Goal: Information Seeking & Learning: Check status

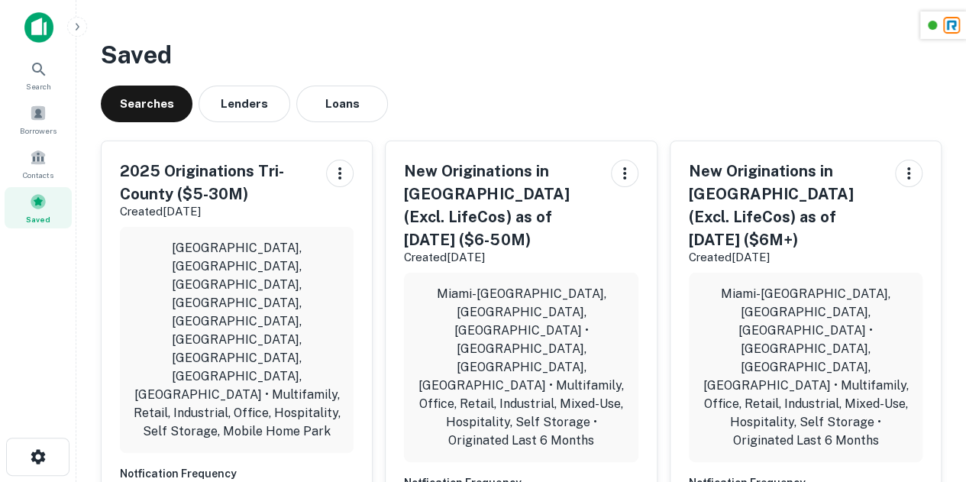
click at [43, 213] on span "Saved" at bounding box center [38, 219] width 24 height 12
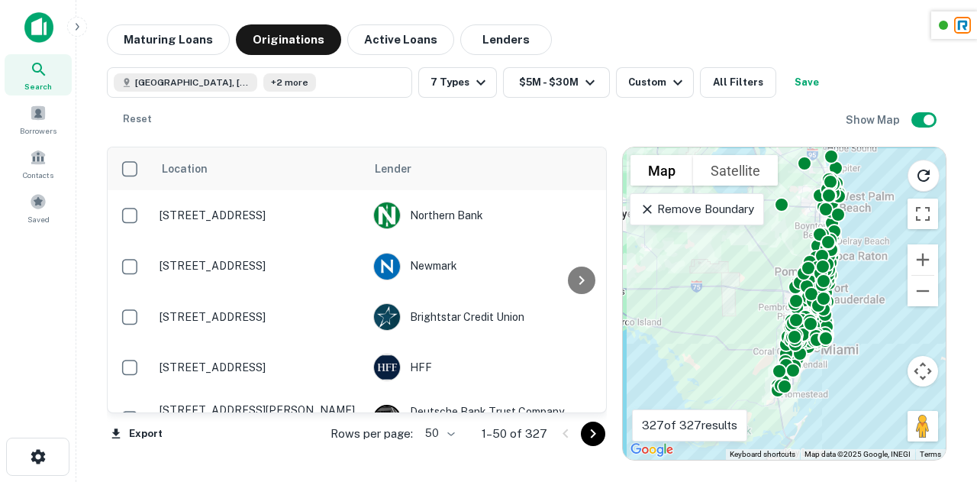
click at [594, 438] on icon "Go to next page" at bounding box center [593, 433] width 18 height 18
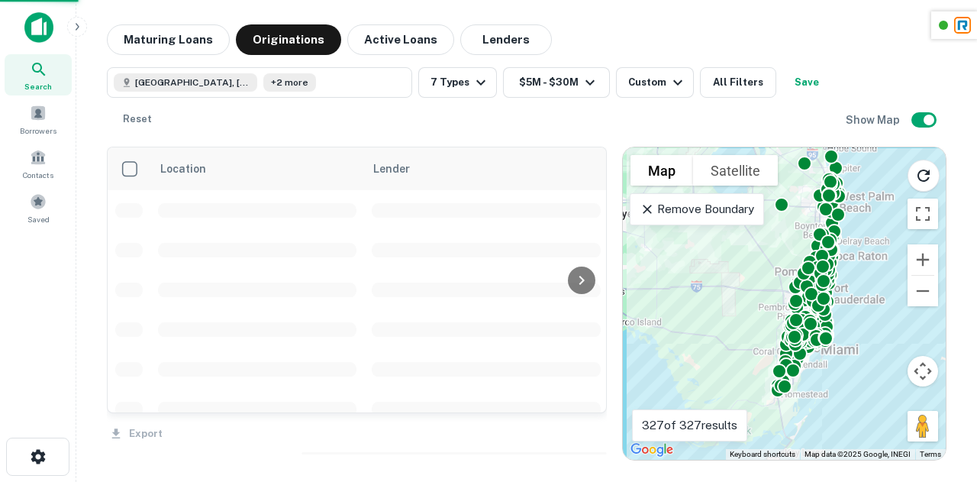
click at [594, 438] on div "Export" at bounding box center [357, 429] width 500 height 32
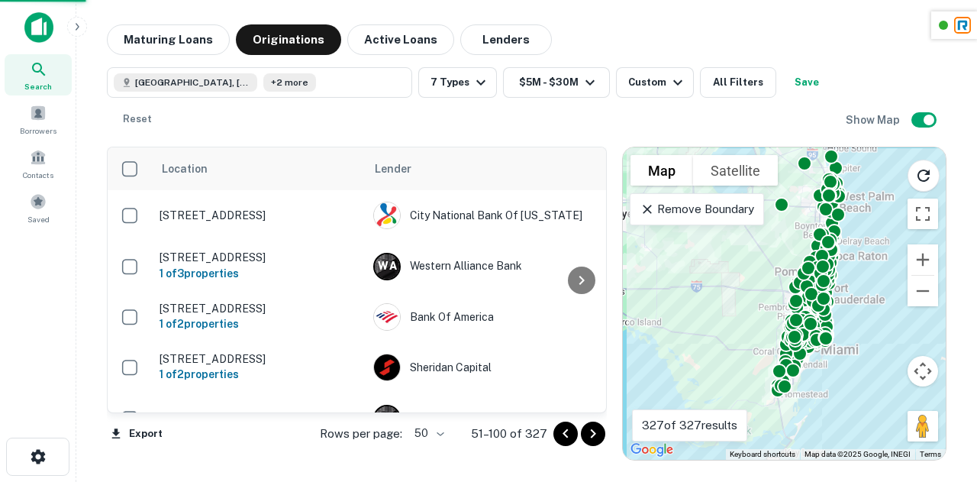
click at [594, 434] on icon "Go to next page" at bounding box center [592, 433] width 5 height 9
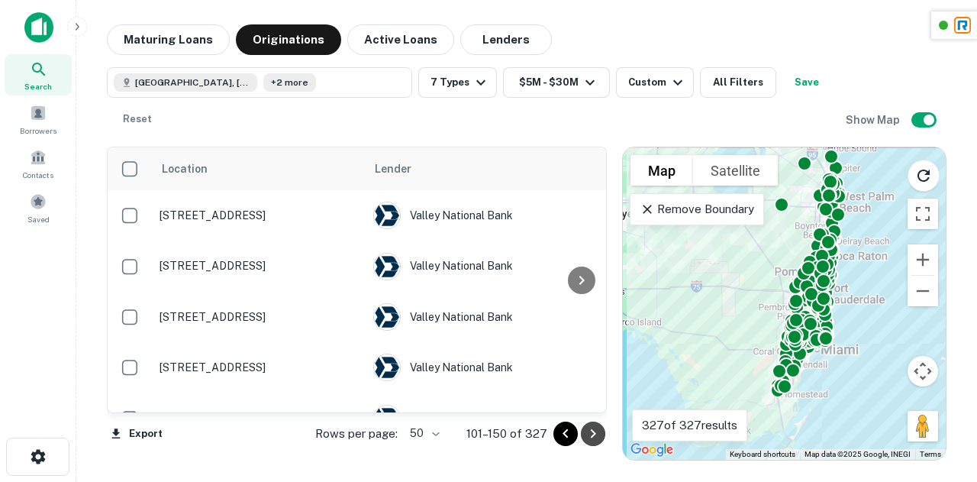
click at [592, 431] on icon "Go to next page" at bounding box center [592, 433] width 5 height 9
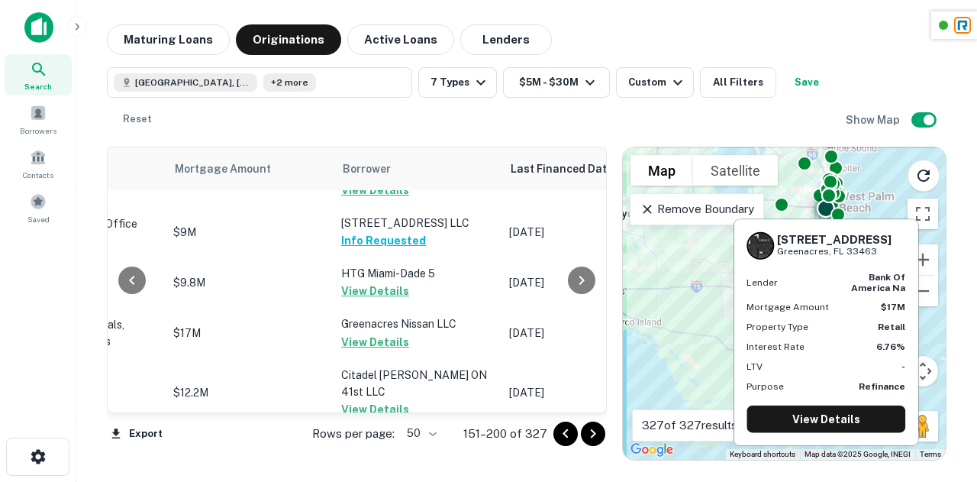
scroll to position [2586, 815]
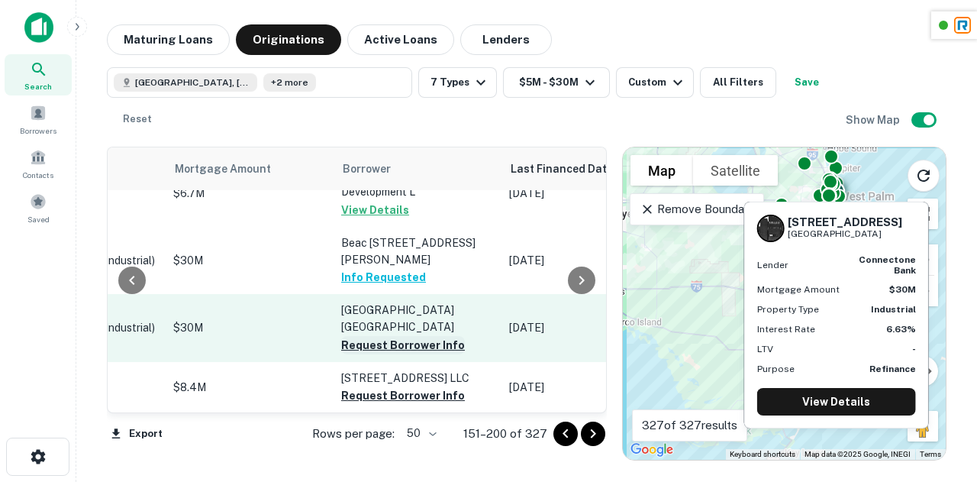
click at [382, 338] on button "Request Borrower Info" at bounding box center [403, 345] width 124 height 18
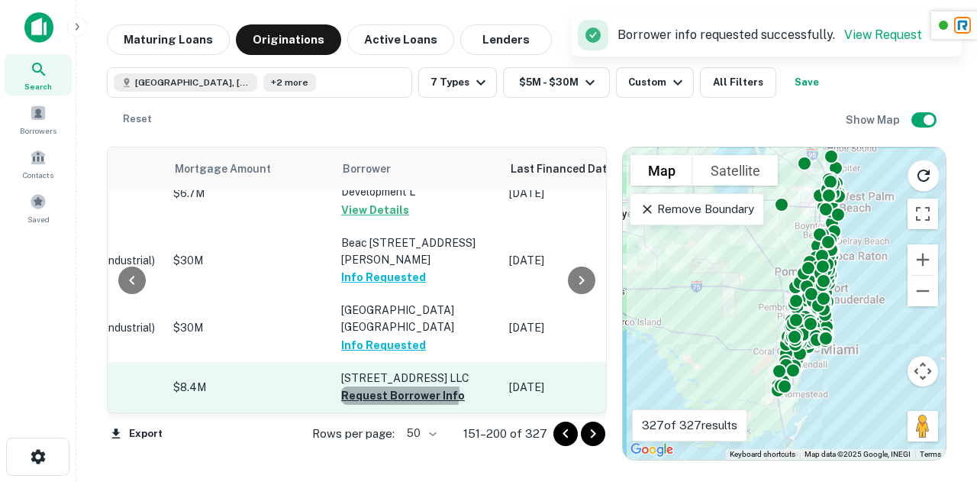
click at [369, 386] on button "Request Borrower Info" at bounding box center [403, 395] width 124 height 18
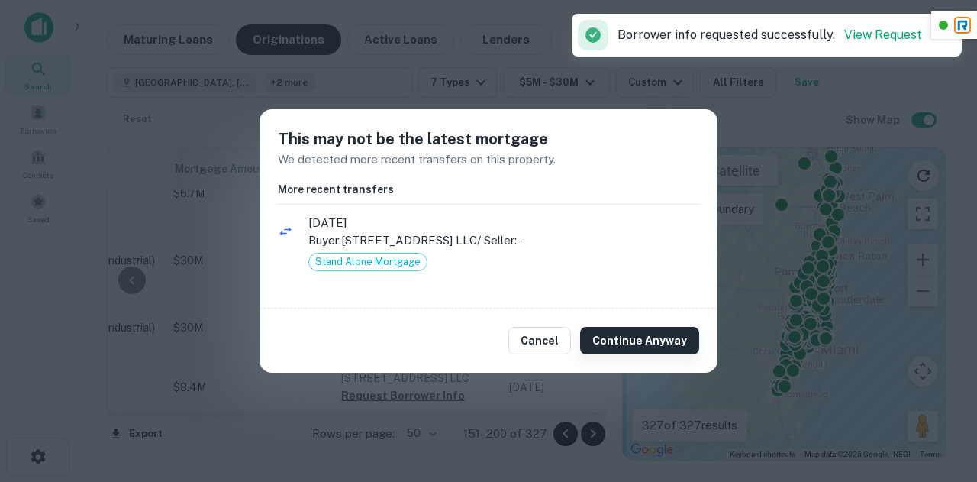
click at [624, 340] on button "Continue Anyway" at bounding box center [639, 340] width 119 height 27
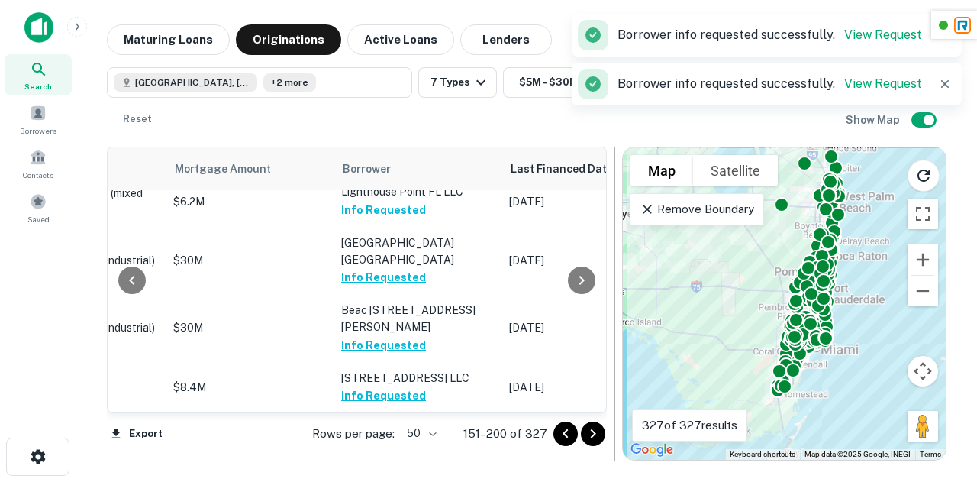
scroll to position [2577, 815]
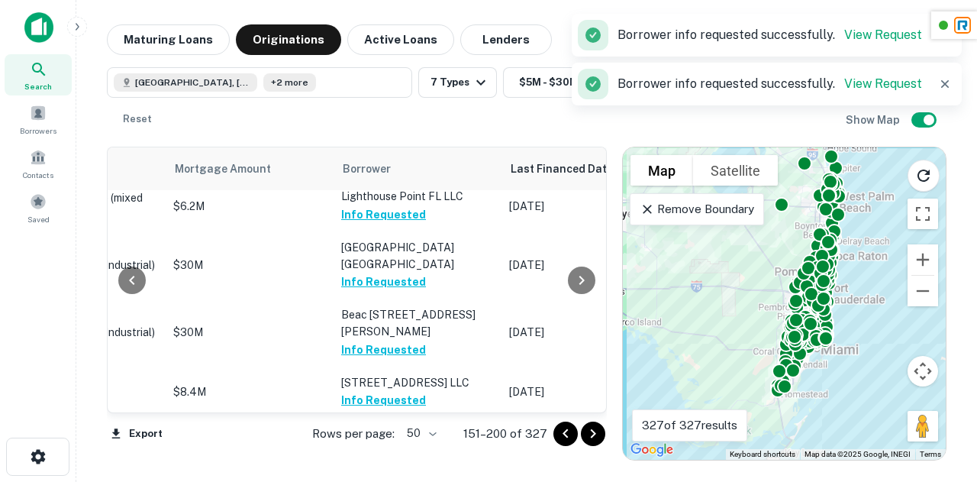
click at [597, 433] on icon "Go to next page" at bounding box center [593, 433] width 18 height 18
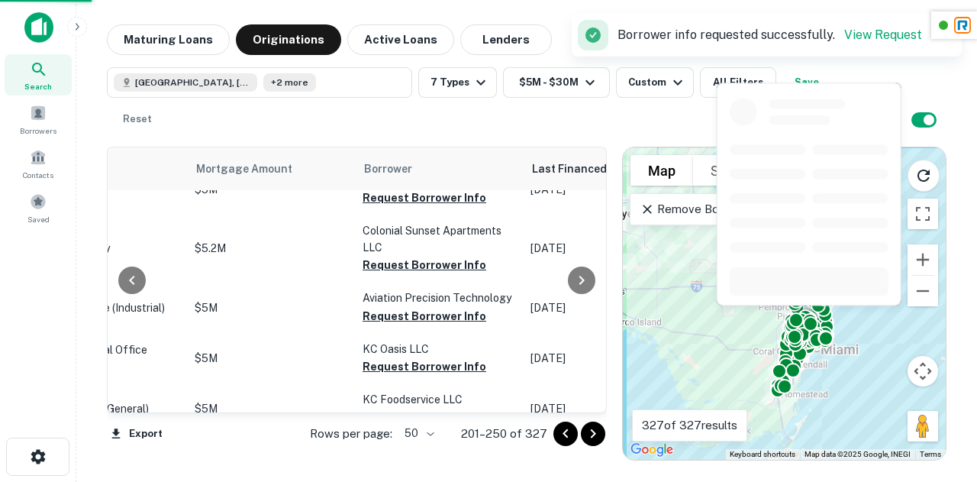
scroll to position [0, 815]
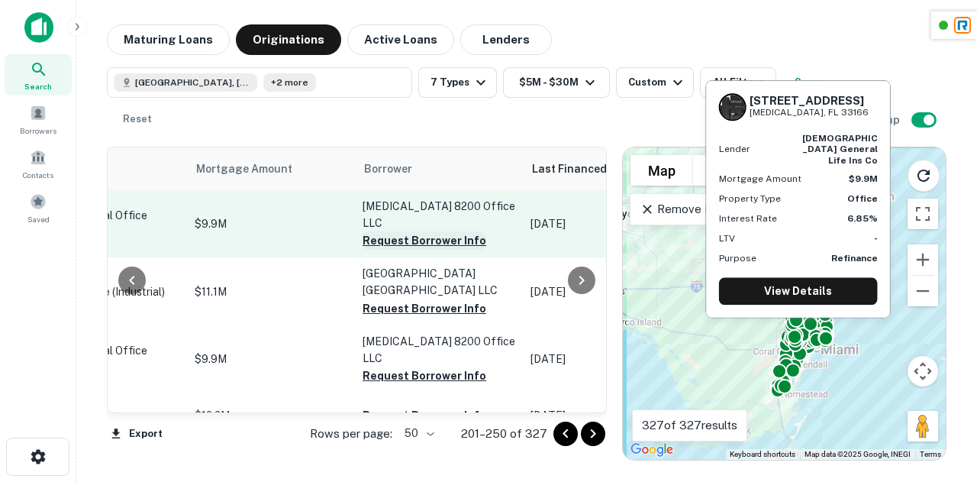
click at [414, 231] on button "Request Borrower Info" at bounding box center [425, 240] width 124 height 18
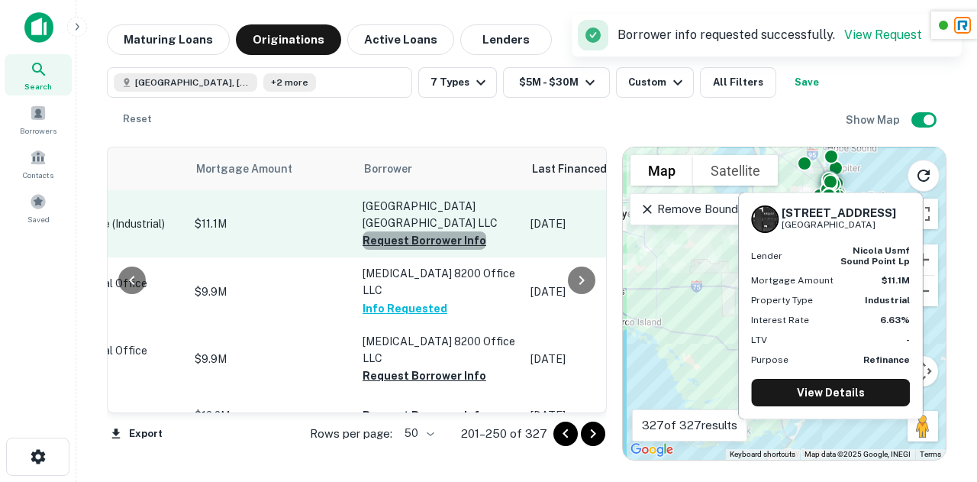
click at [394, 231] on button "Request Borrower Info" at bounding box center [425, 240] width 124 height 18
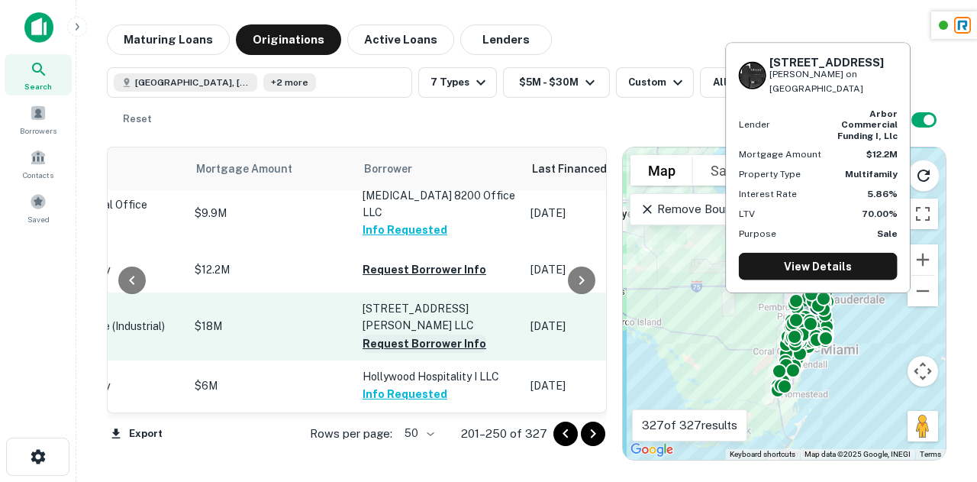
scroll to position [147, 815]
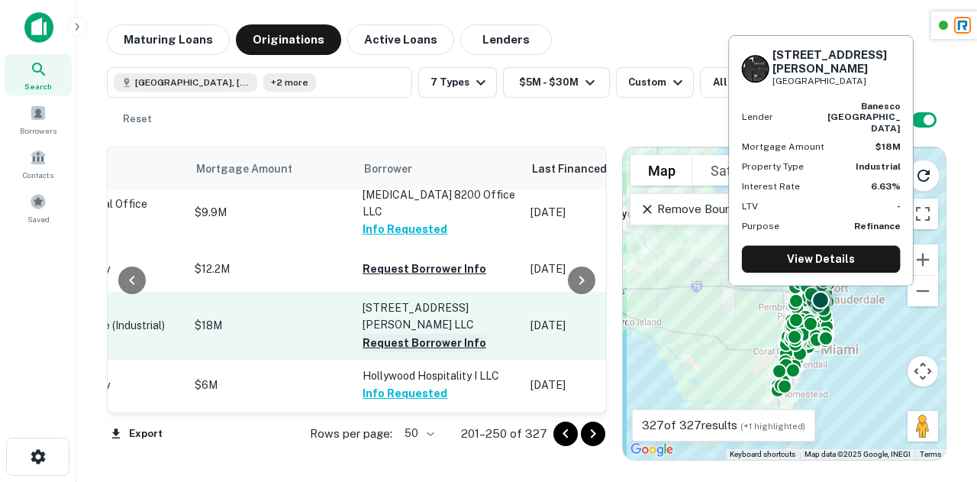
click at [371, 334] on button "Request Borrower Info" at bounding box center [425, 343] width 124 height 18
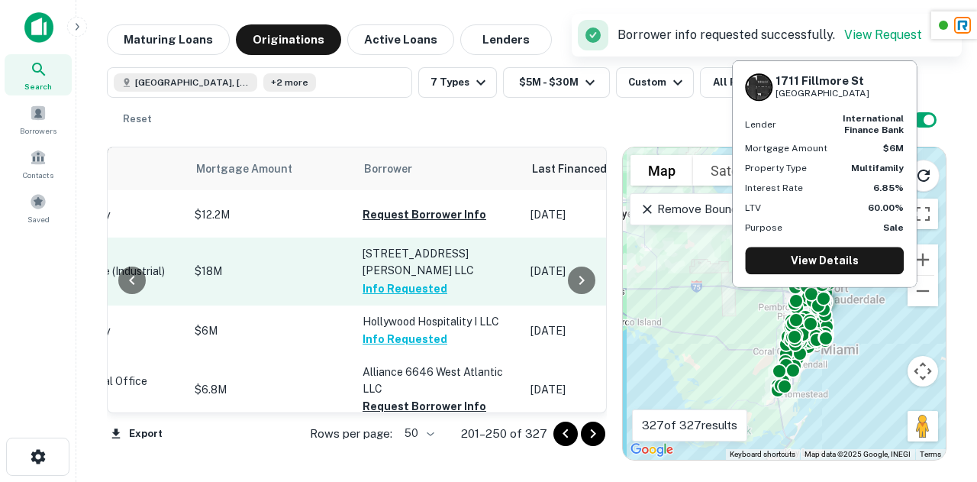
scroll to position [301, 815]
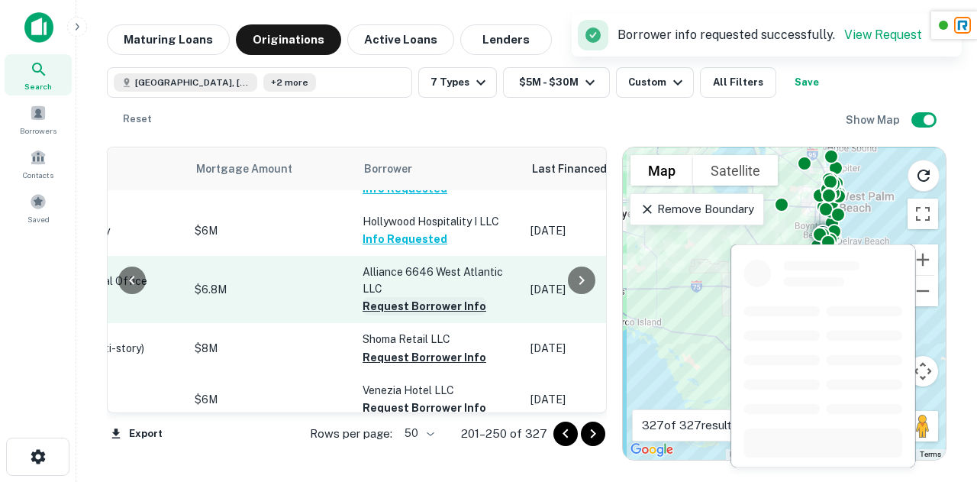
click at [363, 297] on button "Request Borrower Info" at bounding box center [425, 306] width 124 height 18
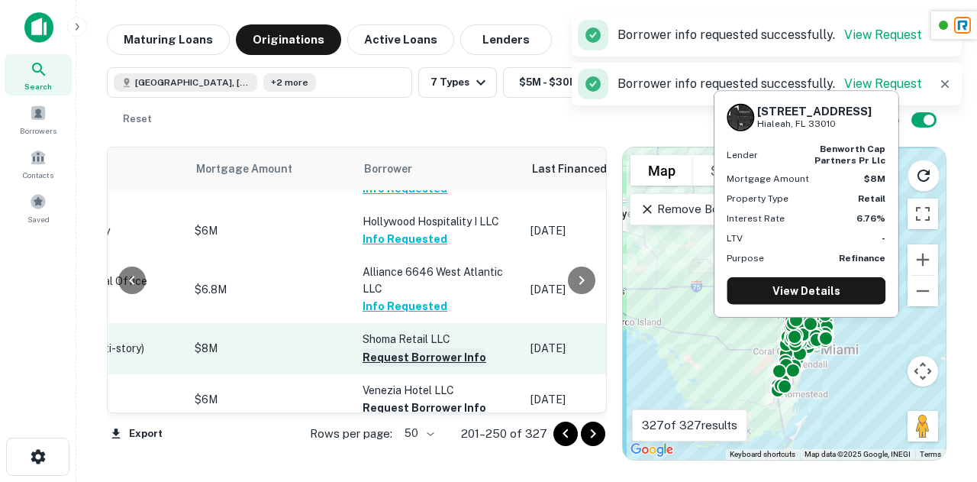
click at [363, 348] on button "Request Borrower Info" at bounding box center [425, 357] width 124 height 18
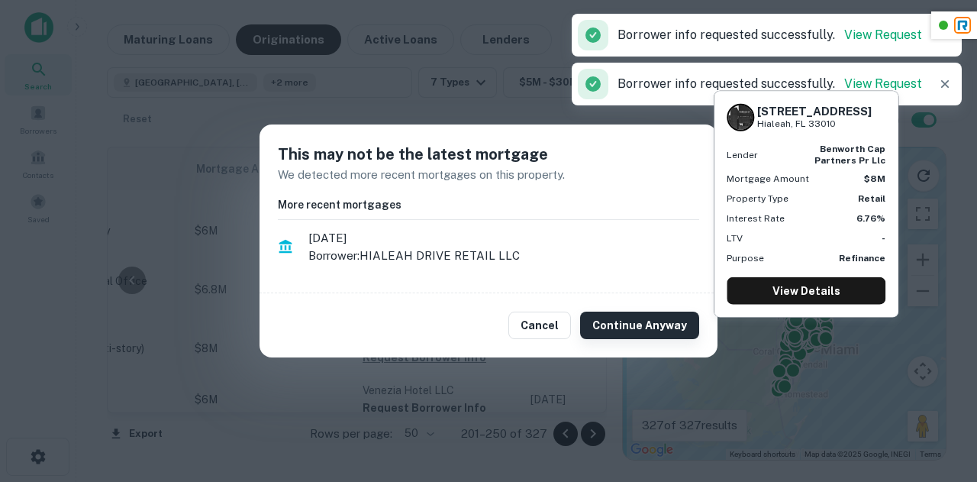
click at [632, 322] on button "Continue Anyway" at bounding box center [639, 324] width 119 height 27
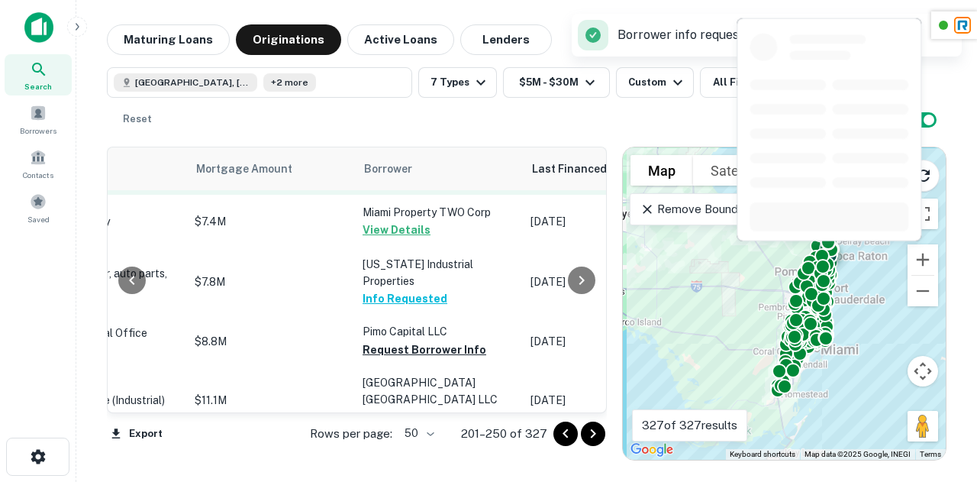
scroll to position [529, 815]
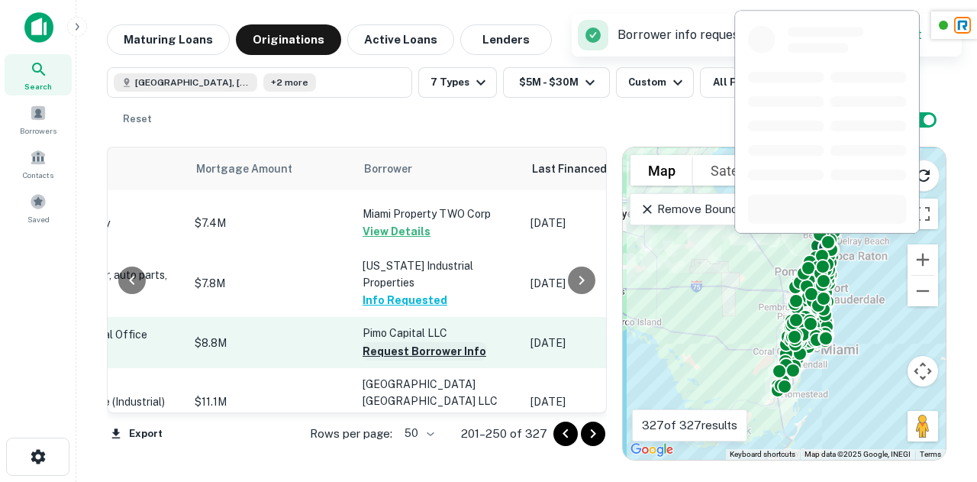
click at [382, 342] on button "Request Borrower Info" at bounding box center [425, 351] width 124 height 18
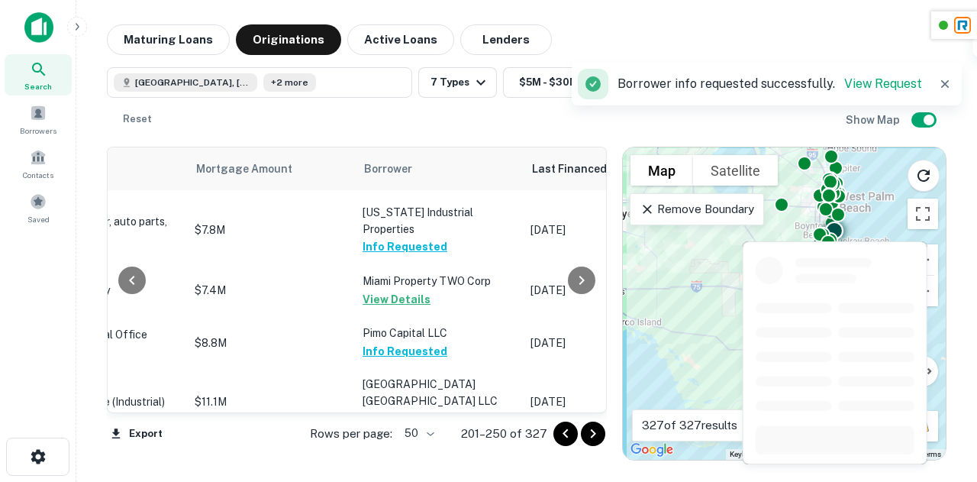
scroll to position [716, 815]
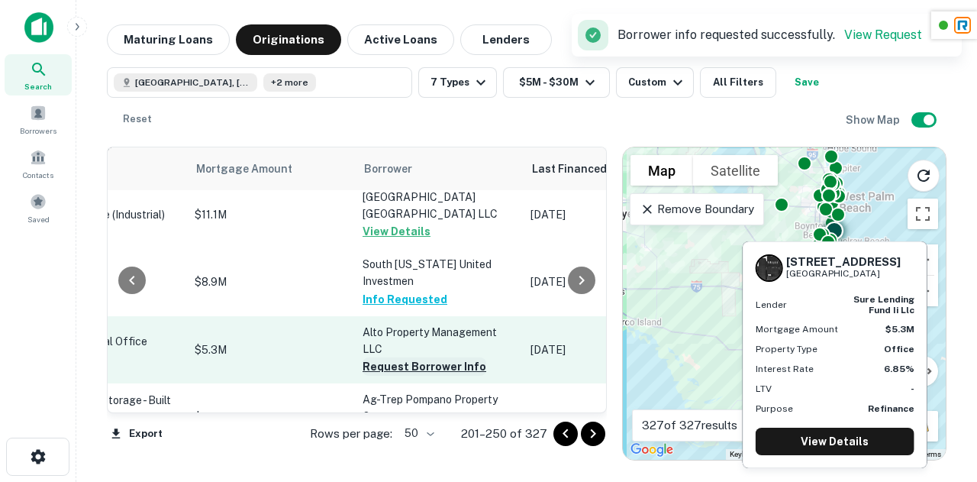
click at [373, 357] on button "Request Borrower Info" at bounding box center [425, 366] width 124 height 18
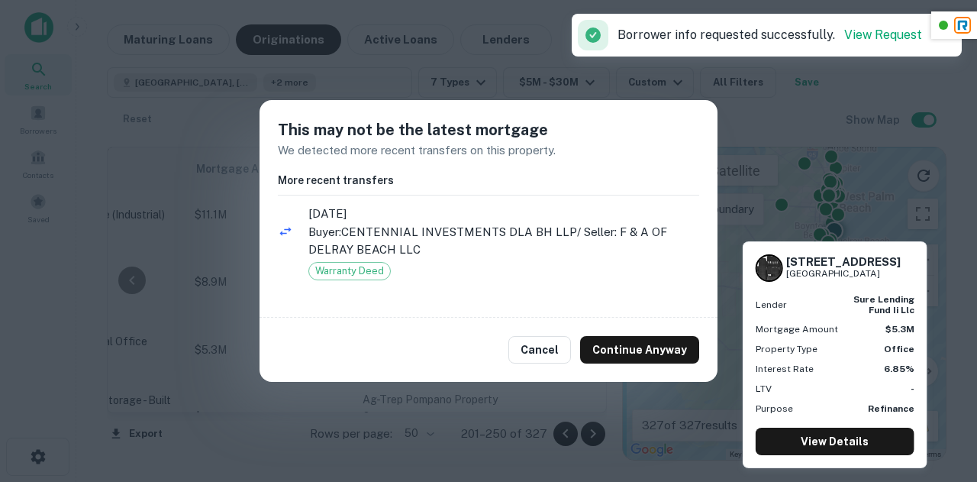
click at [643, 365] on div "Cancel Continue Anyway" at bounding box center [489, 350] width 458 height 64
click at [631, 346] on button "Continue Anyway" at bounding box center [639, 349] width 119 height 27
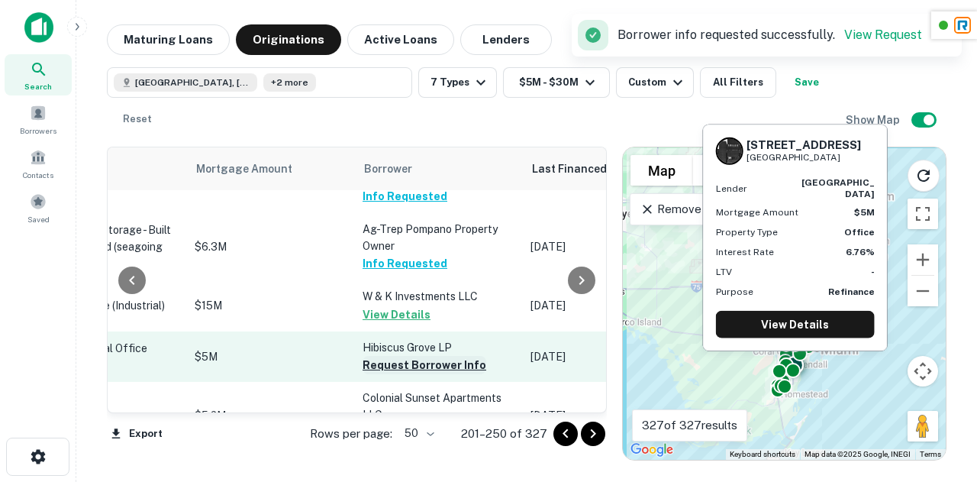
scroll to position [922, 815]
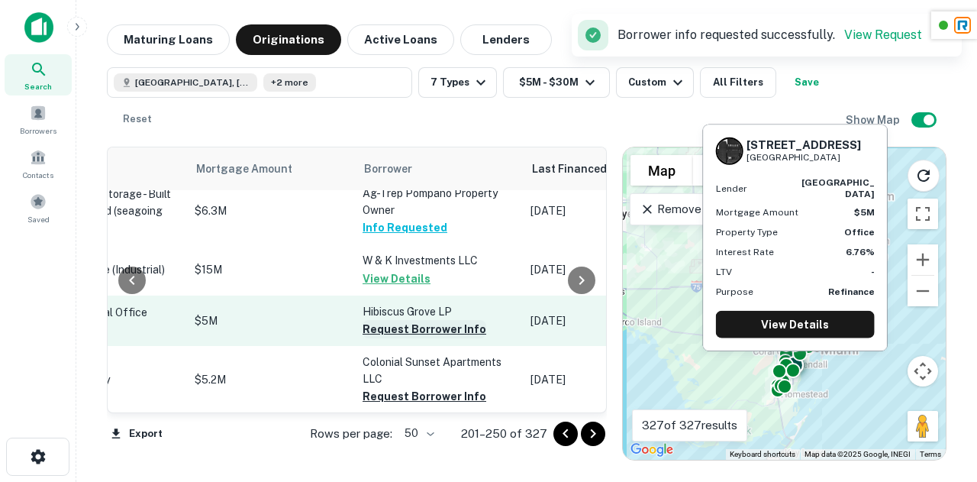
click at [392, 320] on button "Request Borrower Info" at bounding box center [425, 329] width 124 height 18
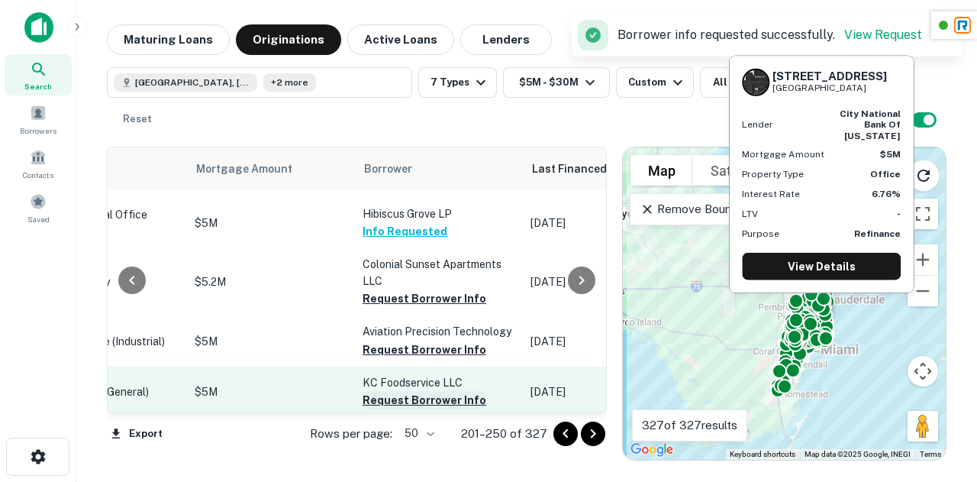
scroll to position [969, 815]
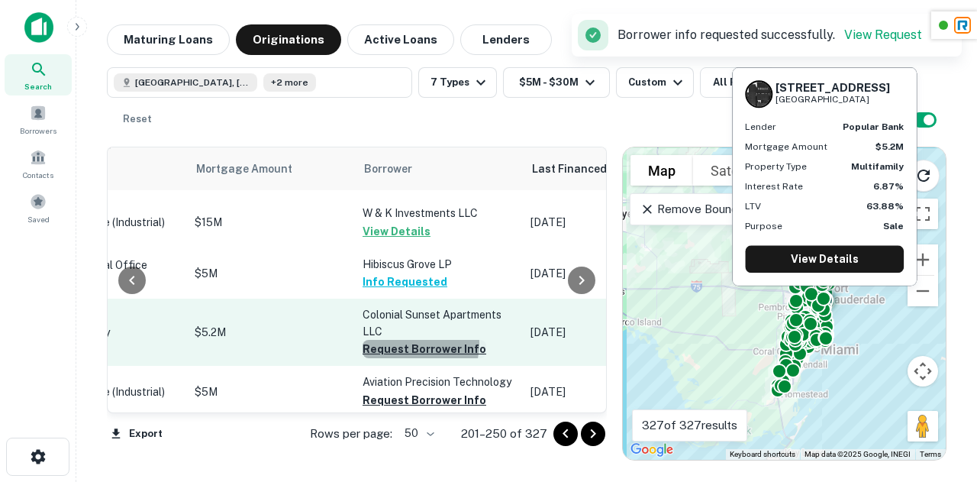
click at [367, 340] on button "Request Borrower Info" at bounding box center [425, 349] width 124 height 18
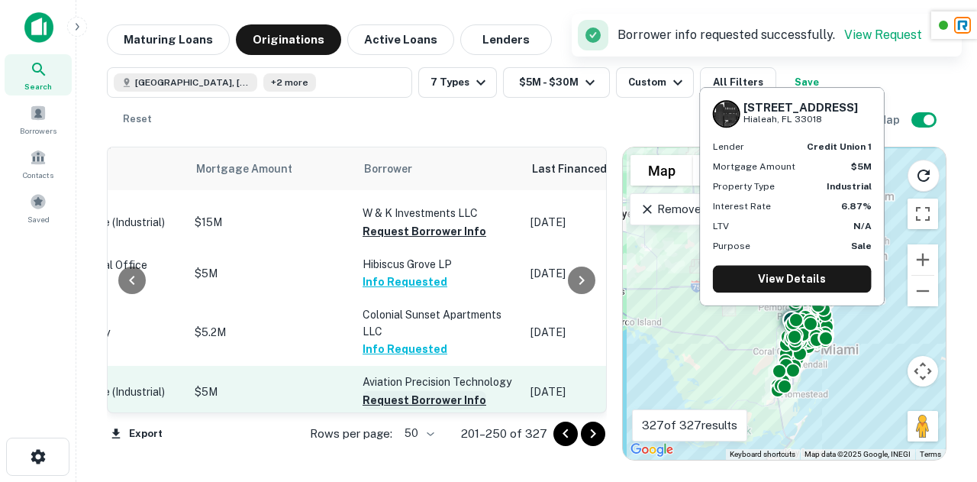
click at [392, 391] on button "Request Borrower Info" at bounding box center [425, 400] width 124 height 18
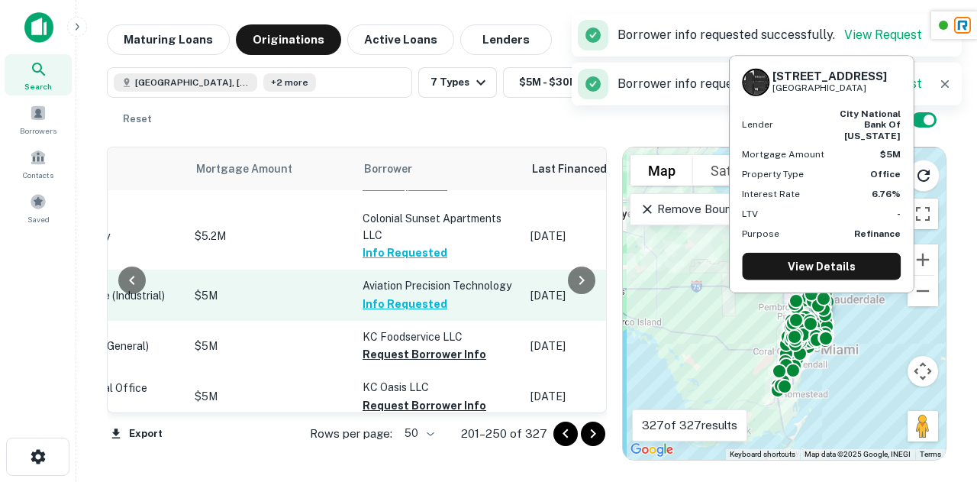
scroll to position [1066, 815]
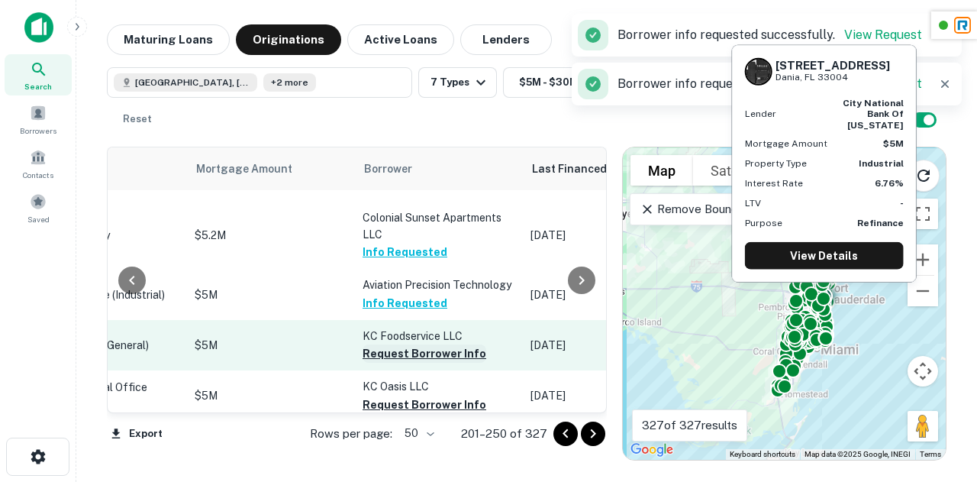
click at [363, 344] on button "Request Borrower Info" at bounding box center [425, 353] width 124 height 18
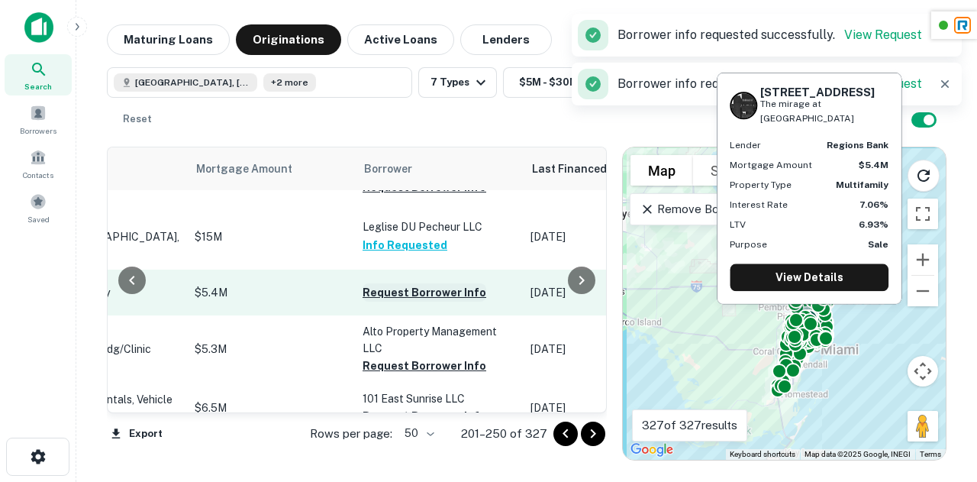
scroll to position [1306, 815]
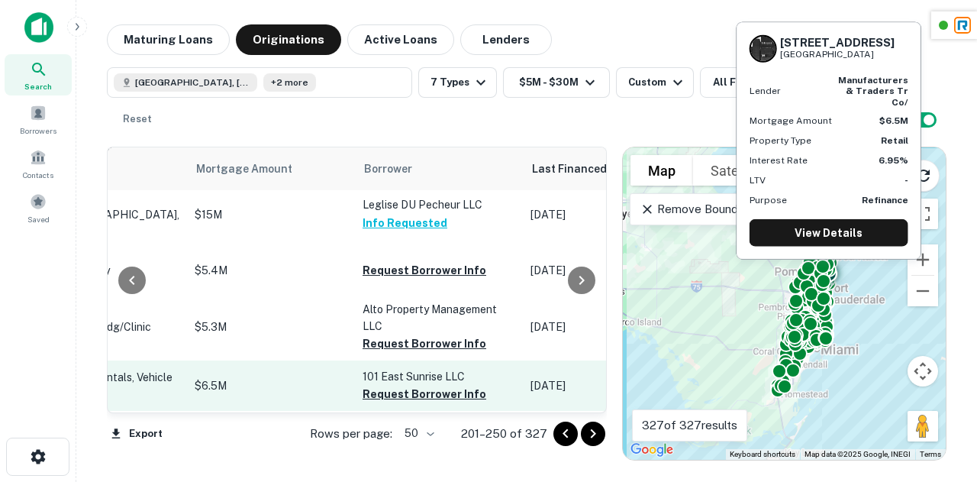
click at [371, 368] on p "101 East Sunrise LLC" at bounding box center [439, 376] width 153 height 17
click at [363, 385] on button "Request Borrower Info" at bounding box center [425, 394] width 124 height 18
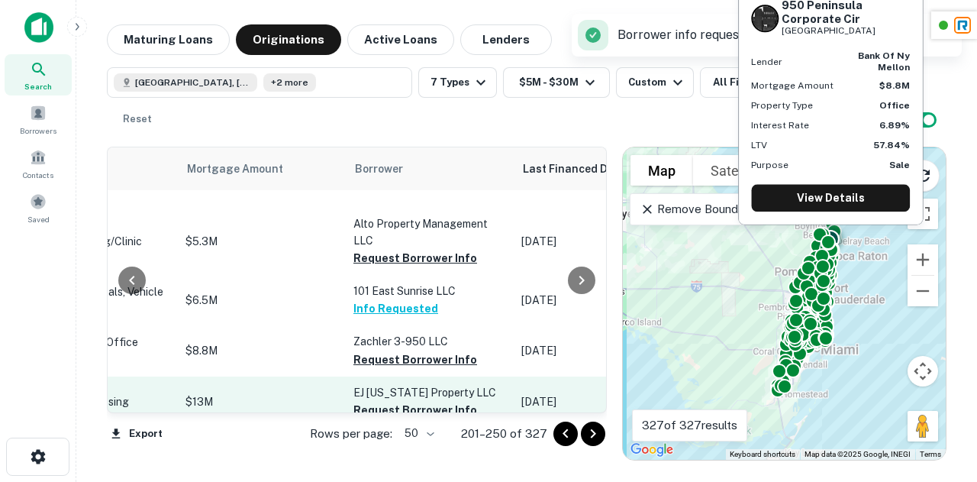
scroll to position [1392, 824]
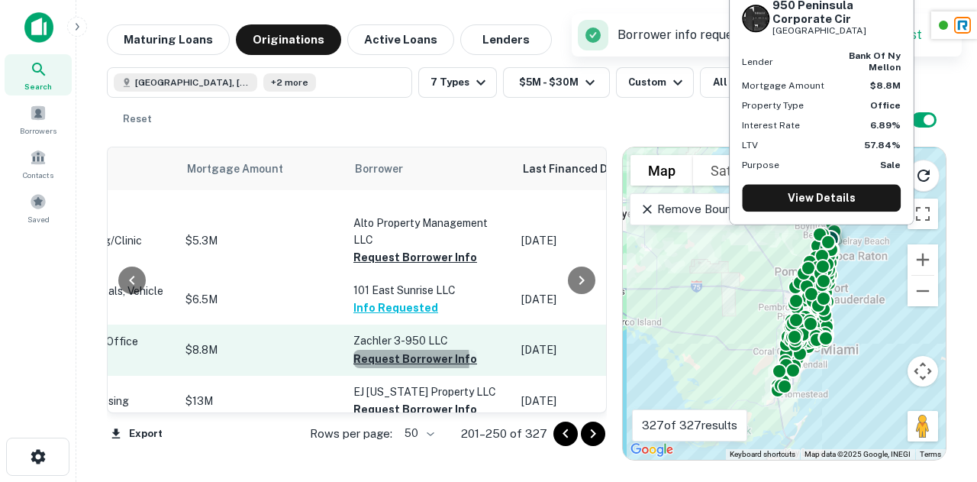
click at [353, 350] on button "Request Borrower Info" at bounding box center [415, 359] width 124 height 18
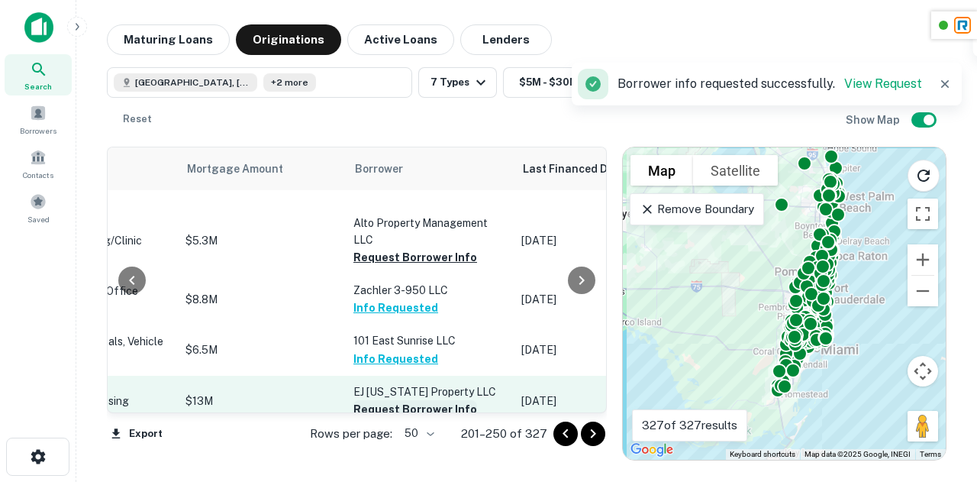
scroll to position [1408, 824]
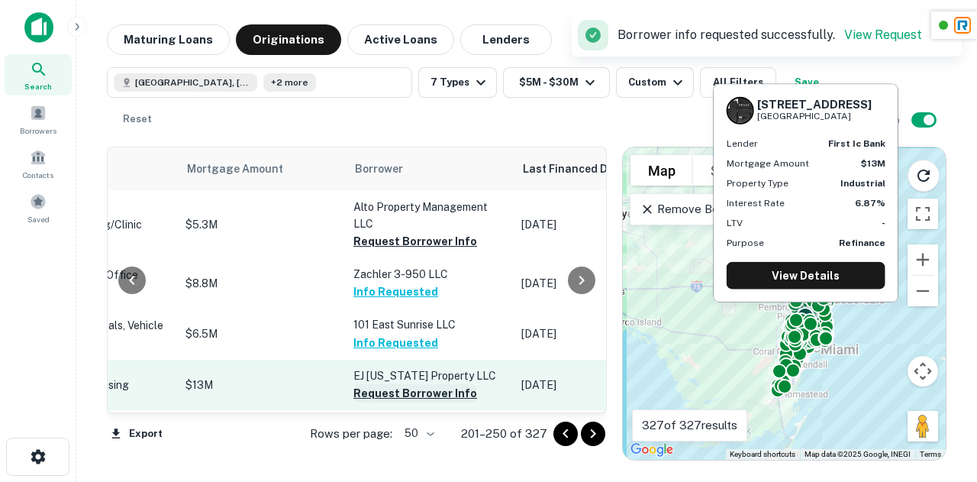
click at [368, 384] on button "Request Borrower Info" at bounding box center [415, 393] width 124 height 18
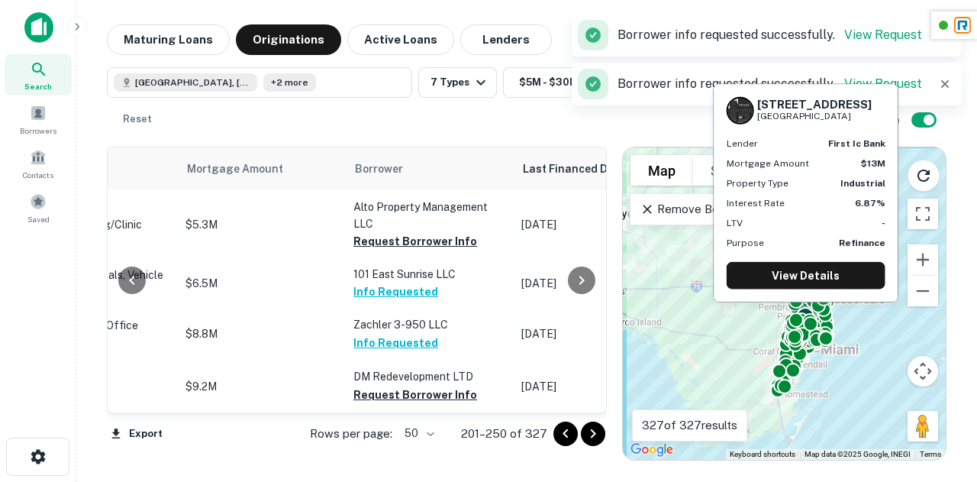
scroll to position [1532, 824]
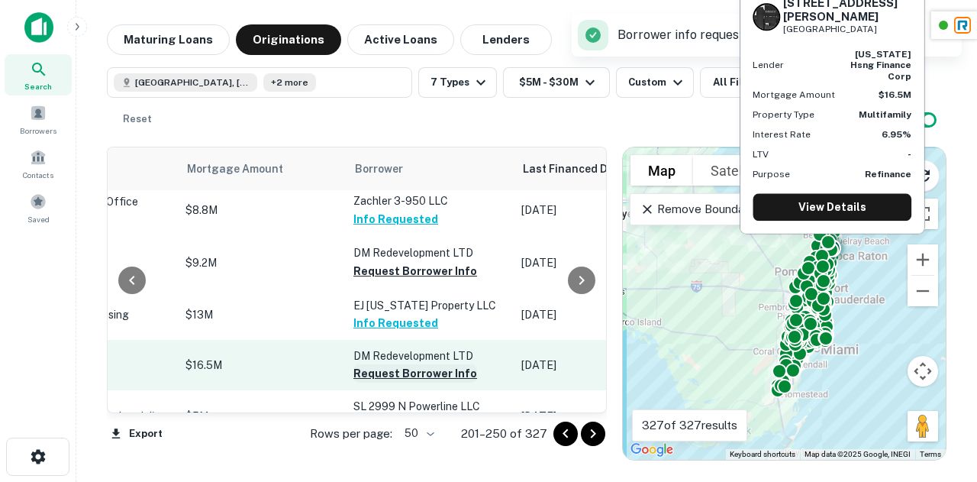
click at [353, 364] on button "Request Borrower Info" at bounding box center [415, 373] width 124 height 18
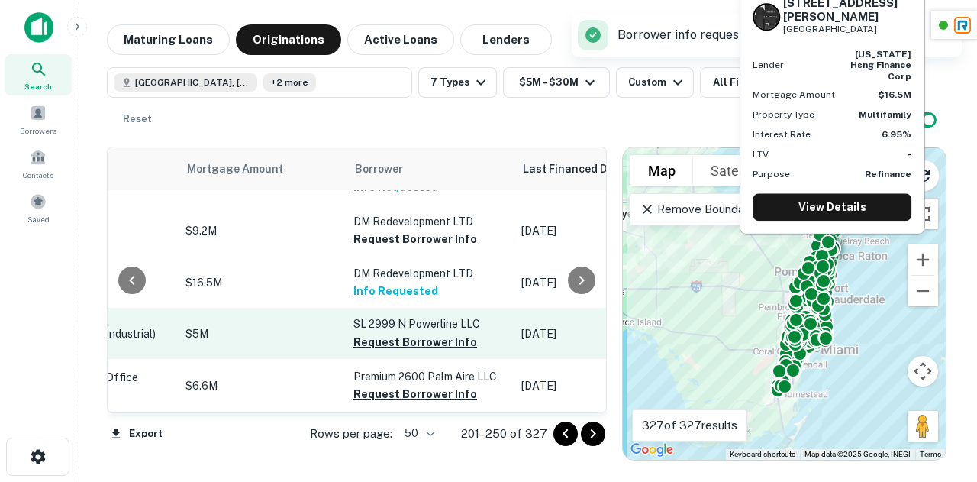
scroll to position [1614, 824]
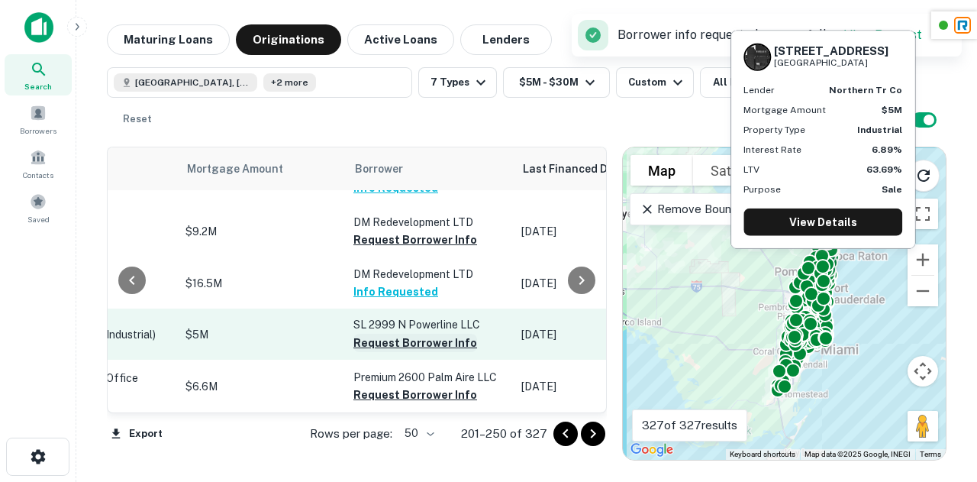
click at [356, 334] on button "Request Borrower Info" at bounding box center [415, 343] width 124 height 18
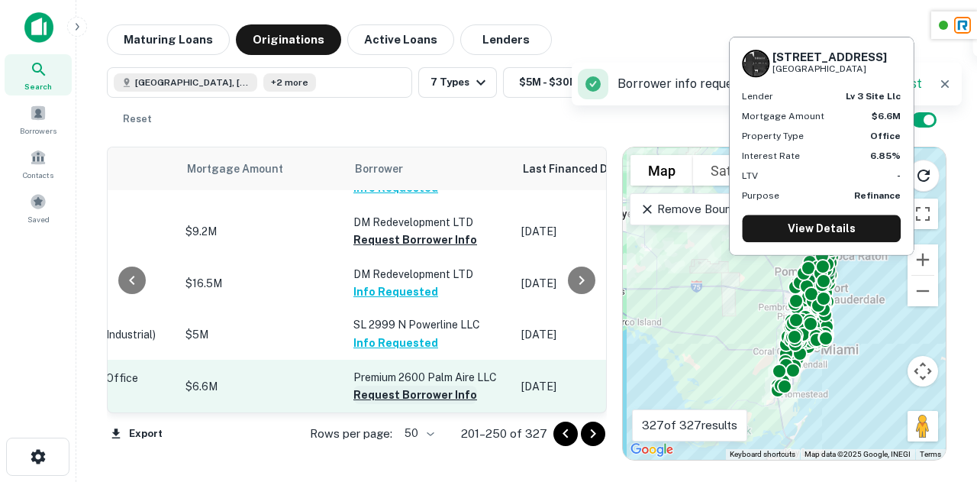
click at [365, 385] on button "Request Borrower Info" at bounding box center [415, 394] width 124 height 18
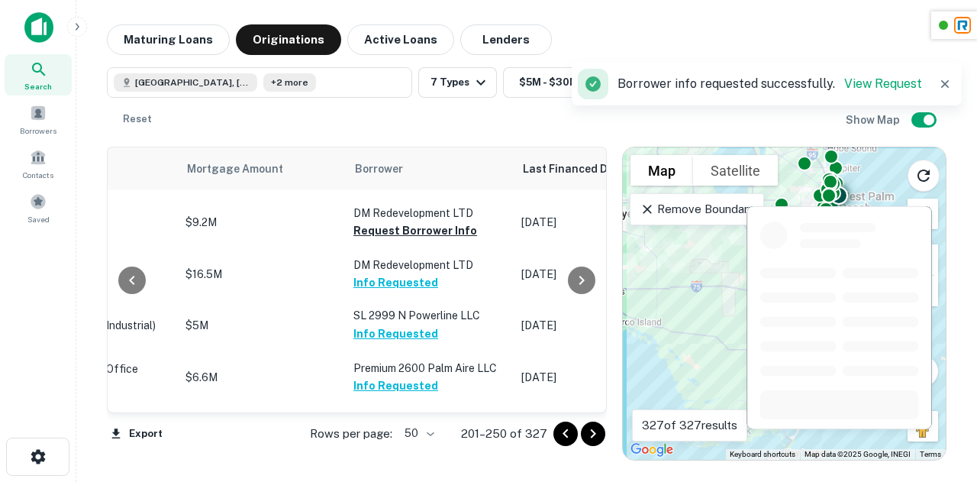
scroll to position [1773, 824]
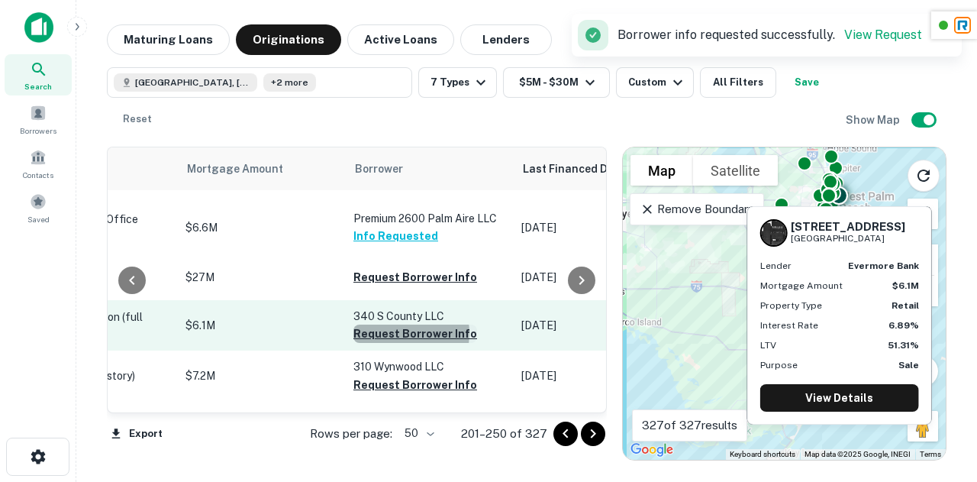
click at [355, 324] on button "Request Borrower Info" at bounding box center [415, 333] width 124 height 18
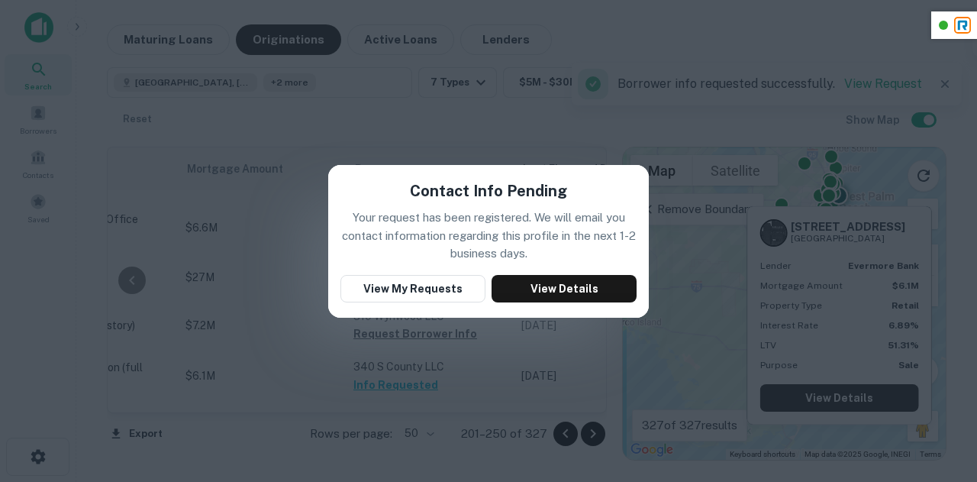
click at [218, 236] on div "Contact Info Pending Your request has been registered. We will email you contac…" at bounding box center [488, 241] width 977 height 482
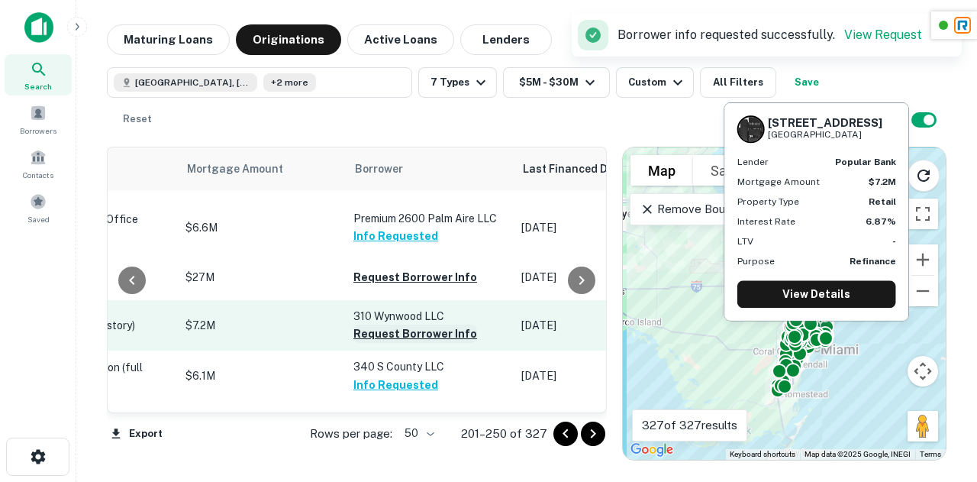
click at [363, 324] on button "Request Borrower Info" at bounding box center [415, 333] width 124 height 18
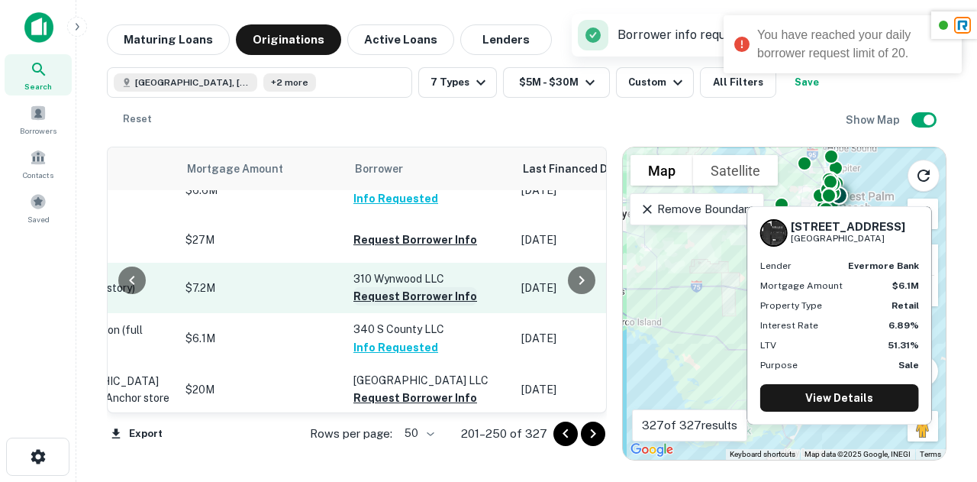
scroll to position [1795, 824]
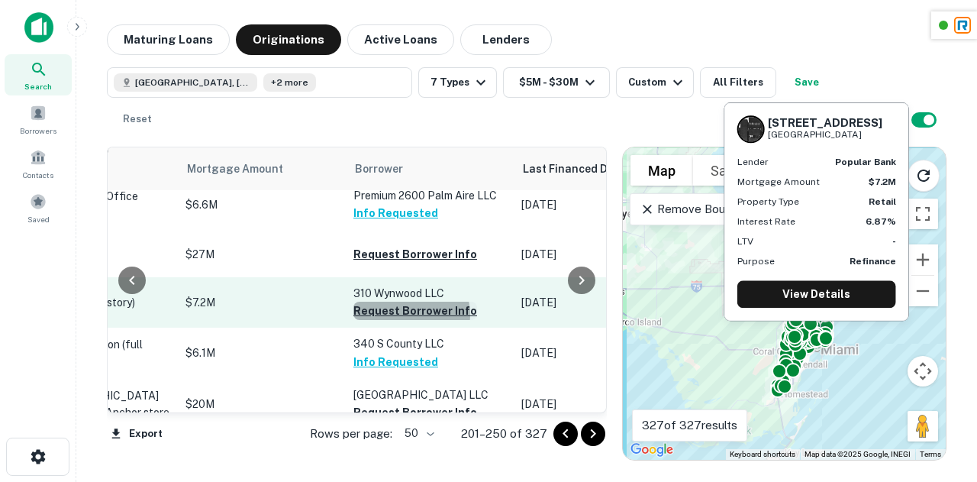
click at [366, 302] on button "Request Borrower Info" at bounding box center [415, 311] width 124 height 18
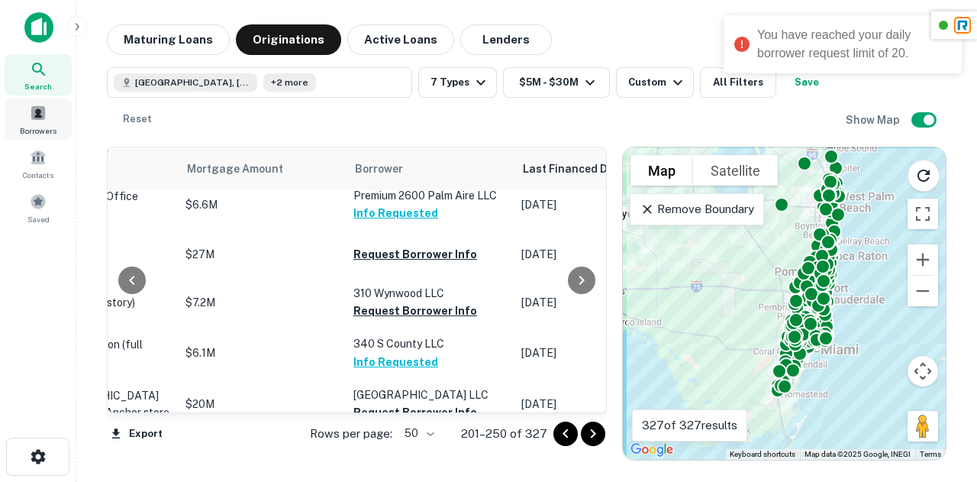
click at [53, 127] on span "Borrowers" at bounding box center [38, 130] width 37 height 12
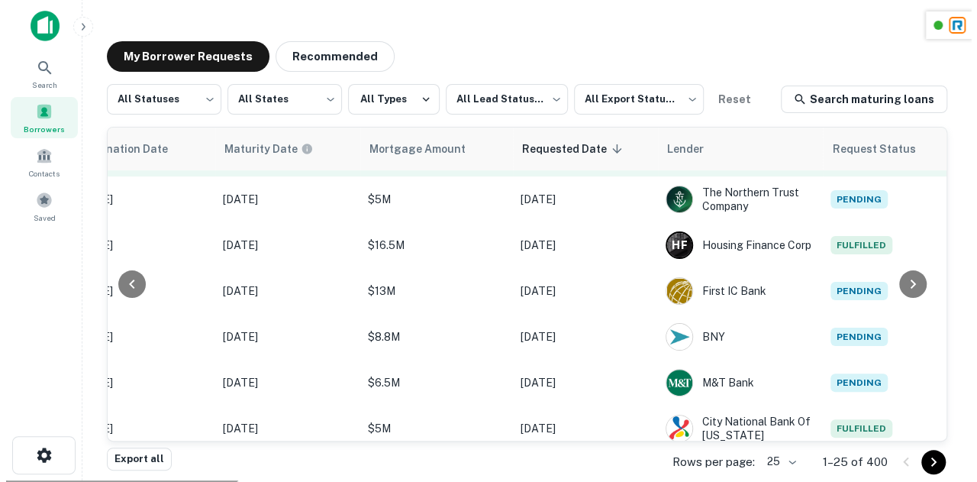
scroll to position [93, 799]
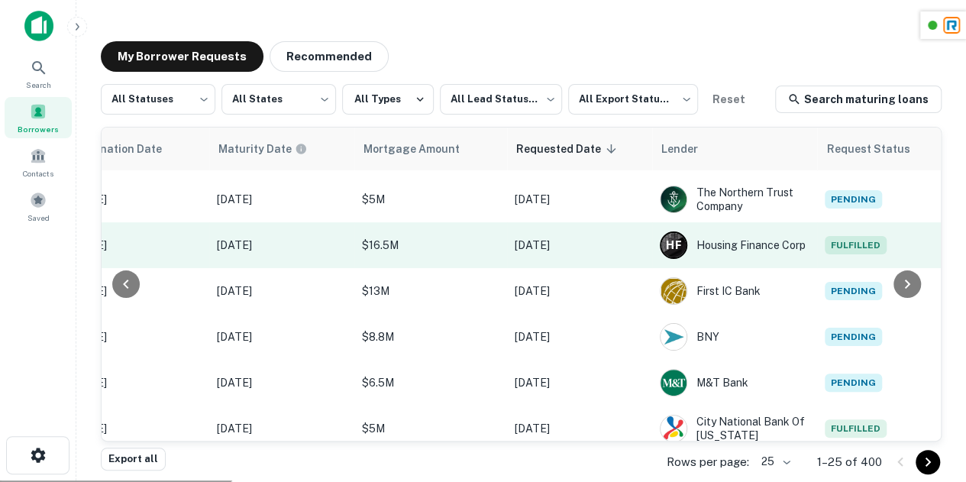
click at [831, 240] on span "Fulfilled" at bounding box center [855, 245] width 62 height 18
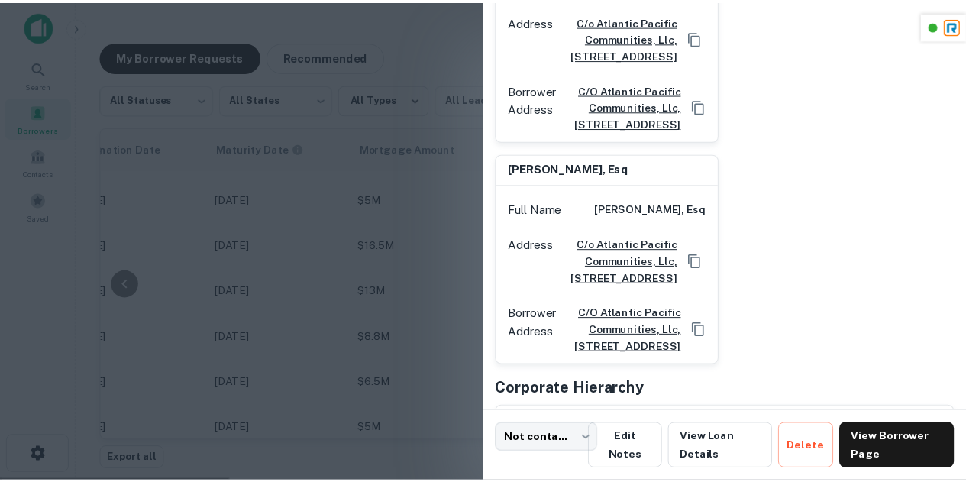
scroll to position [482, 0]
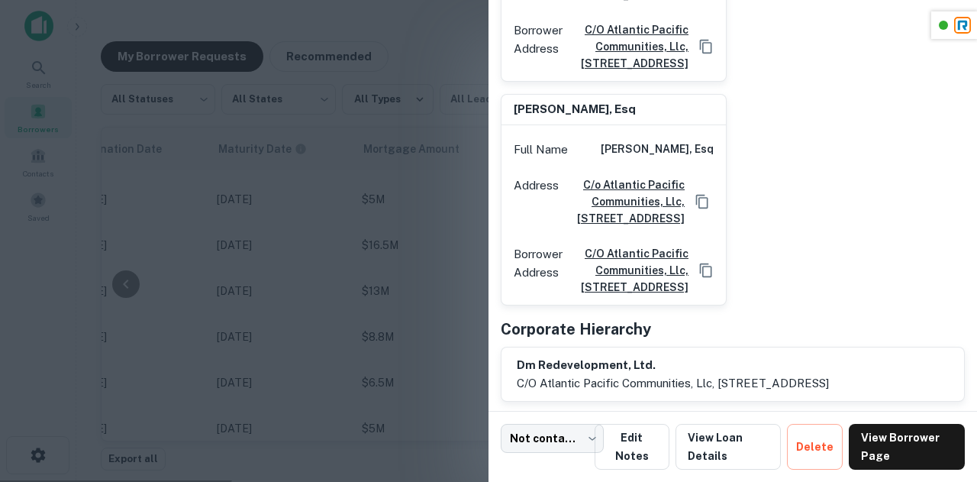
click at [398, 264] on div at bounding box center [488, 241] width 977 height 482
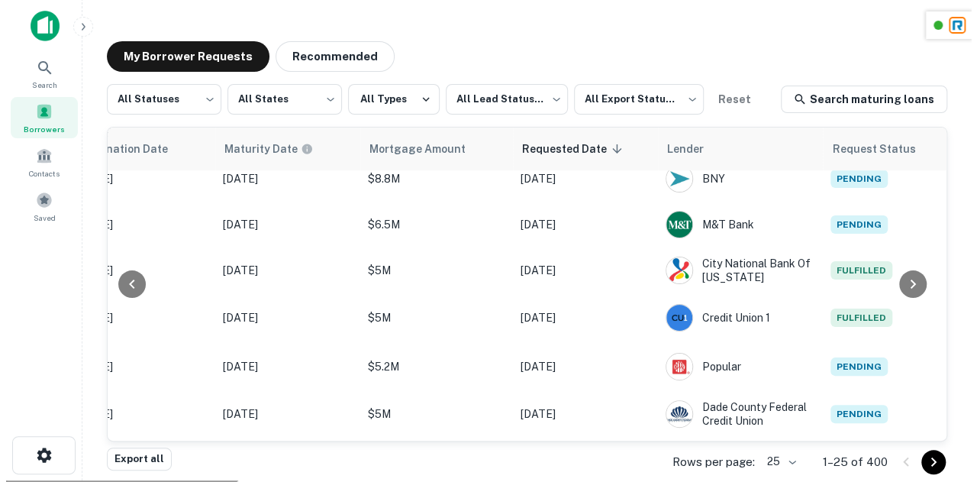
scroll to position [252, 799]
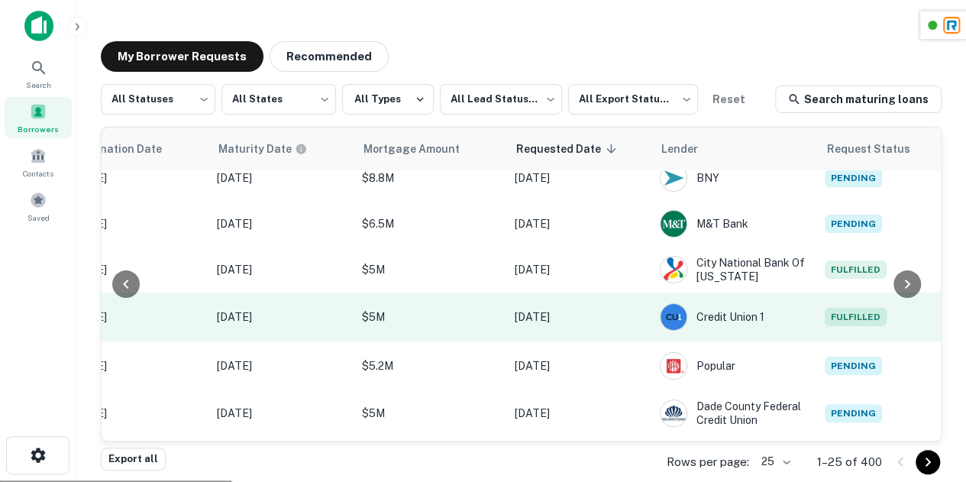
click at [840, 317] on span "Fulfilled" at bounding box center [855, 317] width 62 height 18
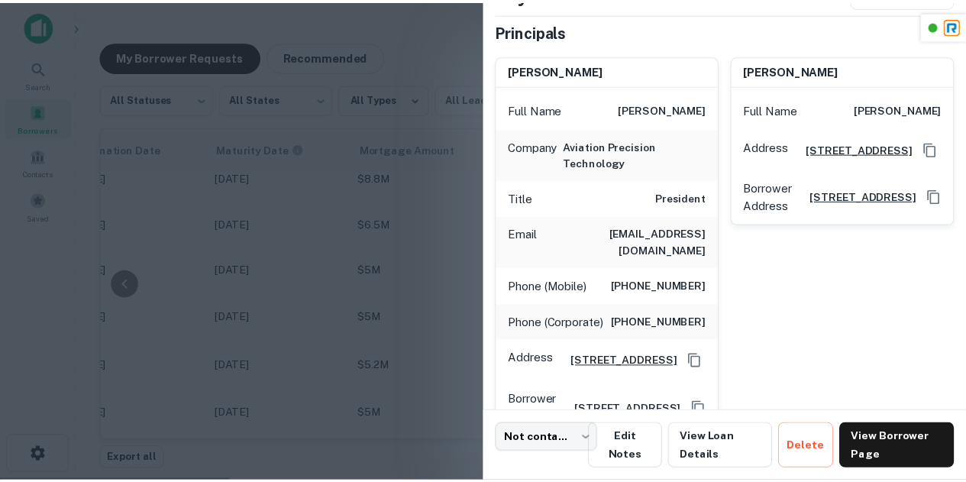
scroll to position [273, 0]
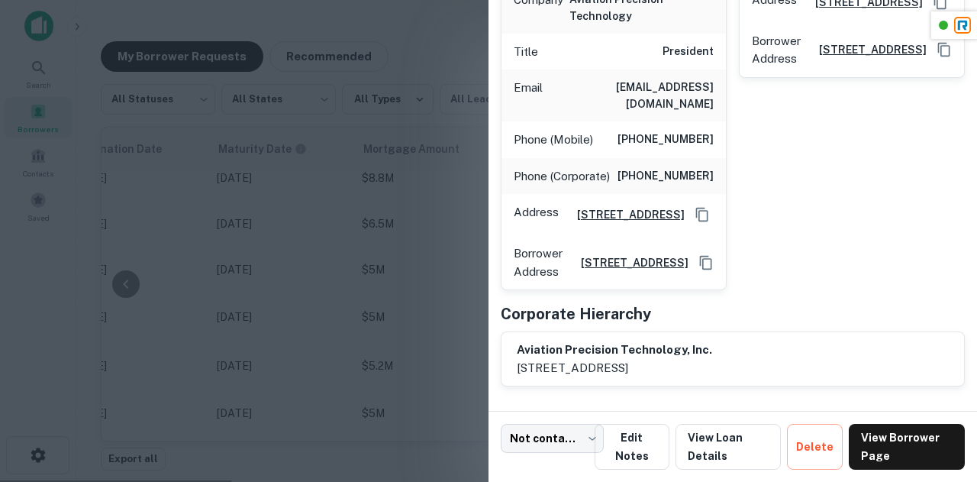
click at [313, 242] on div at bounding box center [488, 241] width 977 height 482
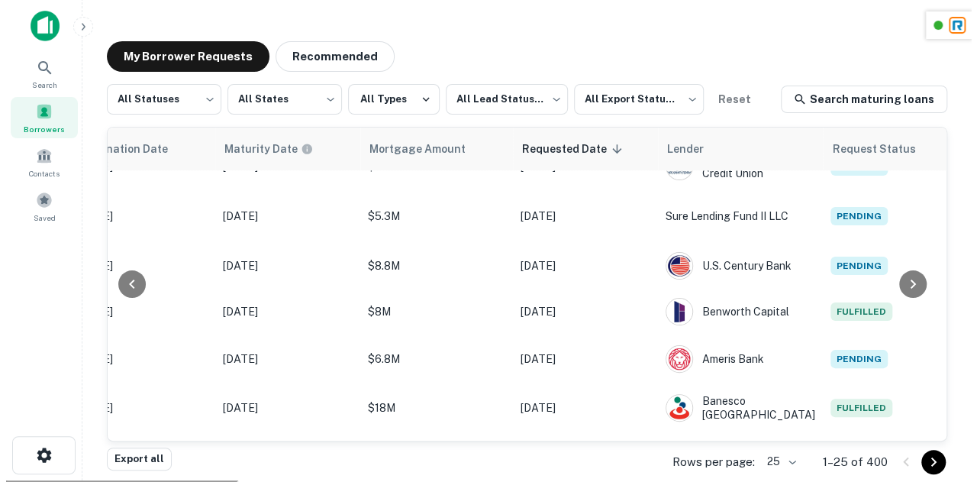
scroll to position [499, 799]
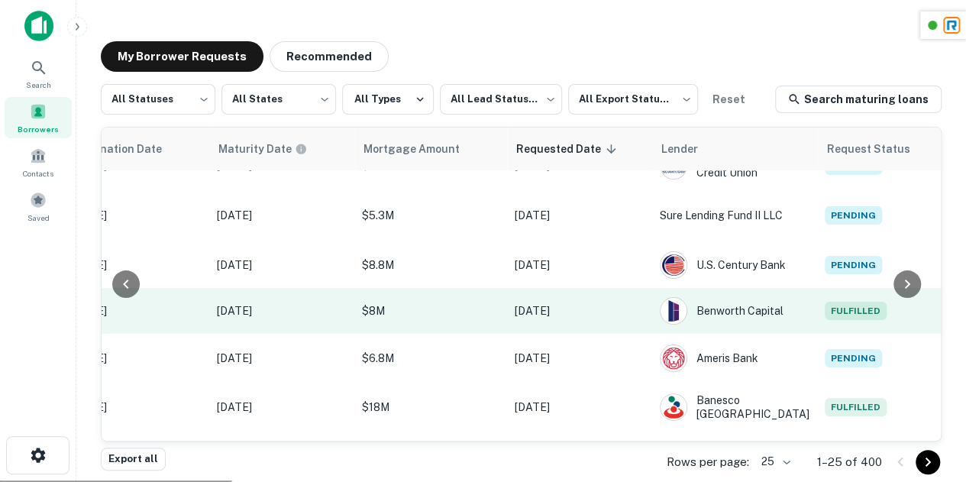
click at [837, 305] on td "Fulfilled" at bounding box center [885, 311] width 137 height 46
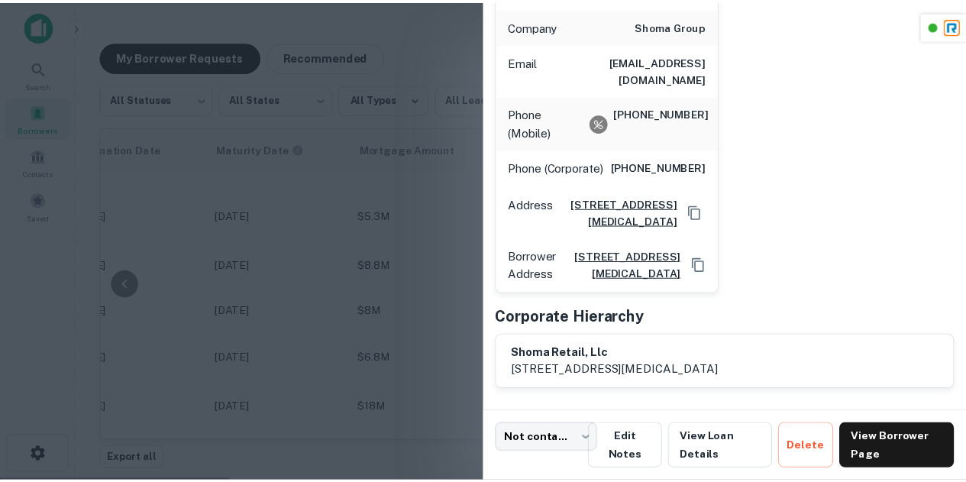
scroll to position [0, 0]
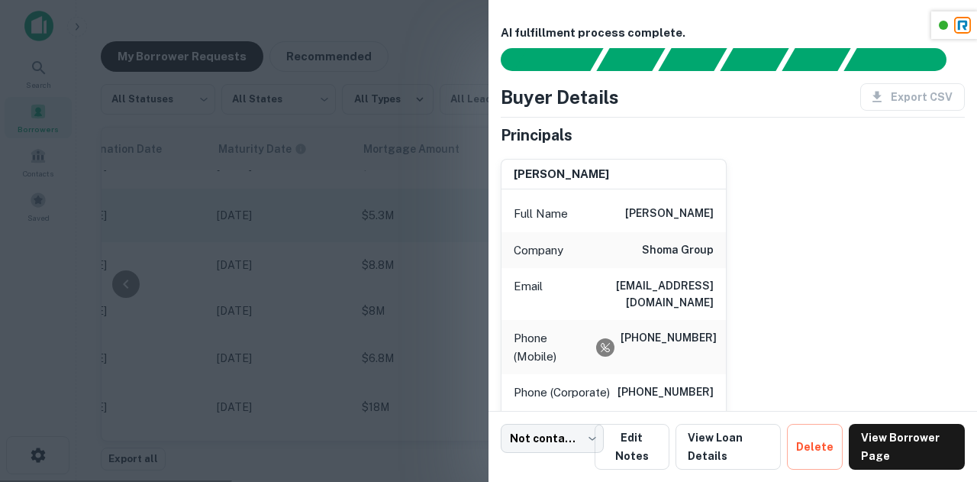
click at [371, 236] on div at bounding box center [488, 241] width 977 height 482
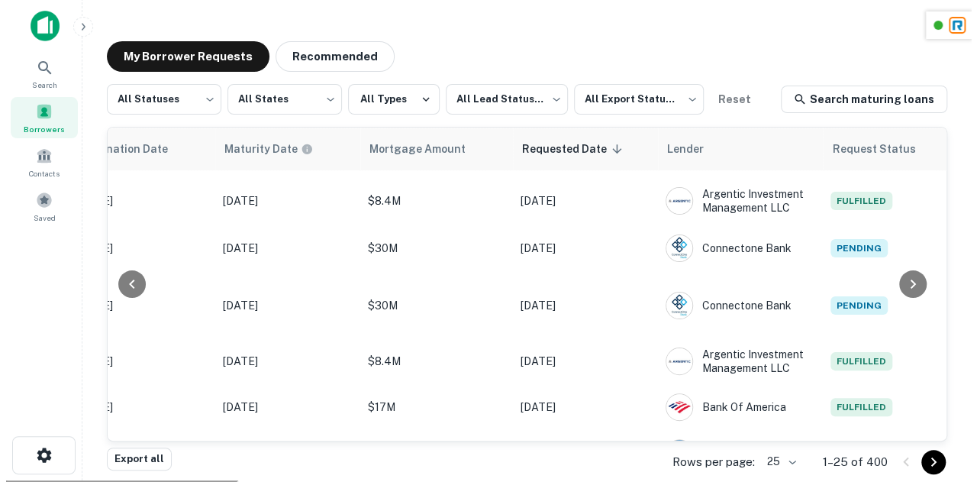
scroll to position [846, 799]
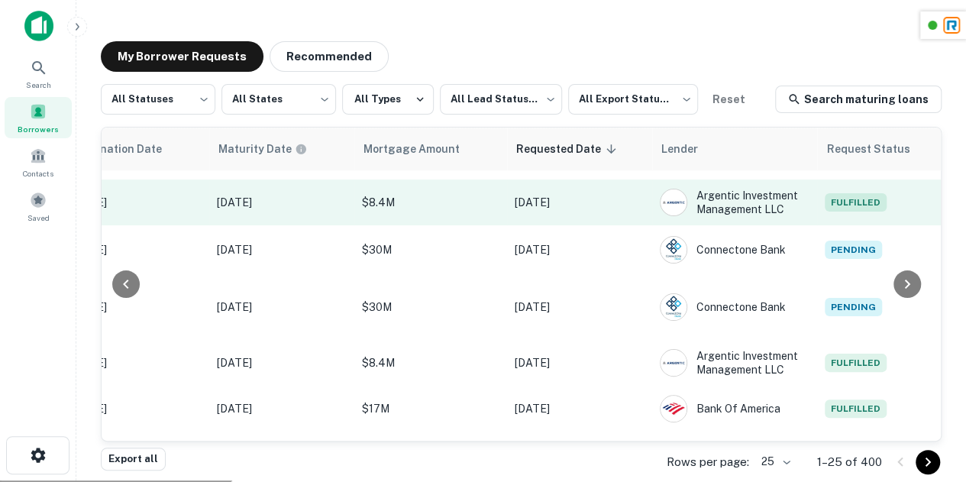
click at [838, 218] on td "Fulfilled" at bounding box center [885, 202] width 137 height 46
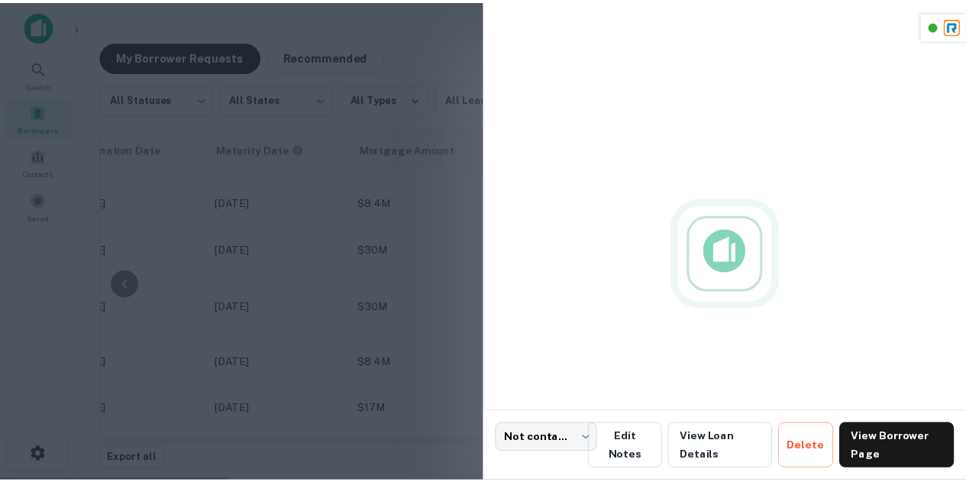
scroll to position [4, 0]
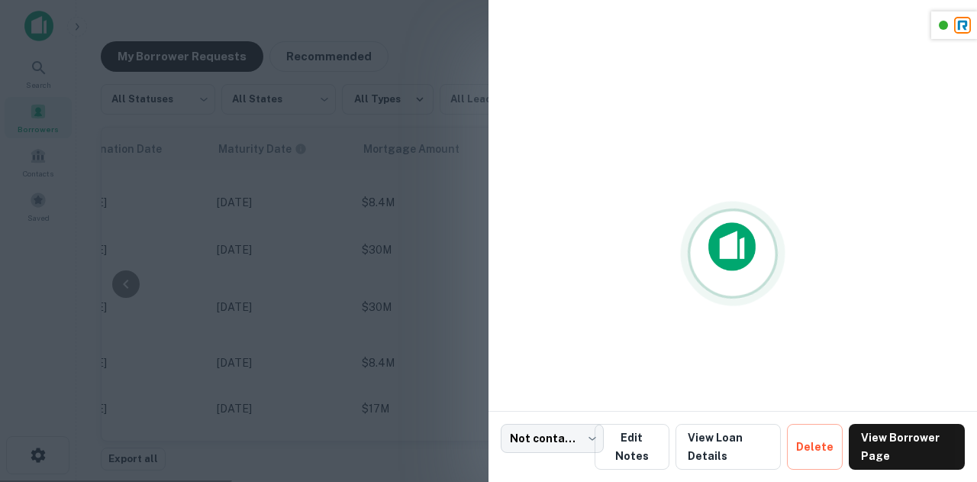
click at [350, 289] on div at bounding box center [488, 241] width 977 height 482
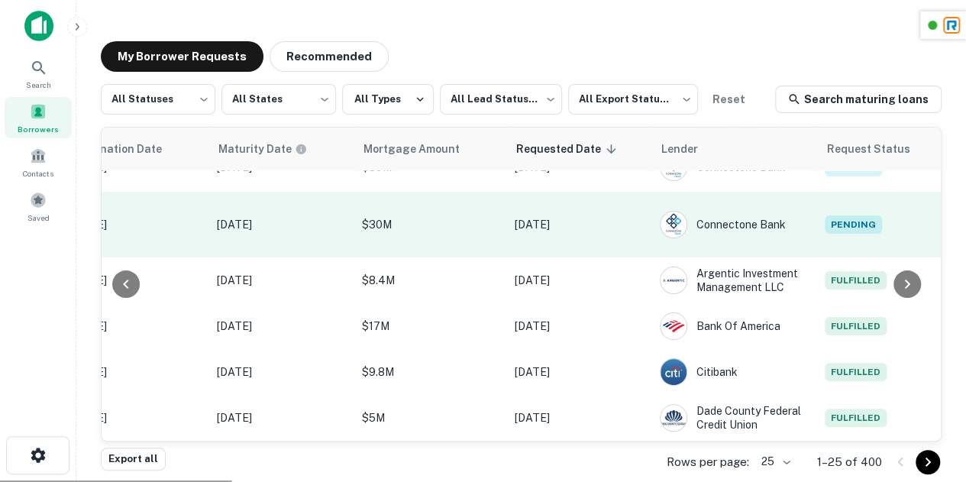
scroll to position [945, 799]
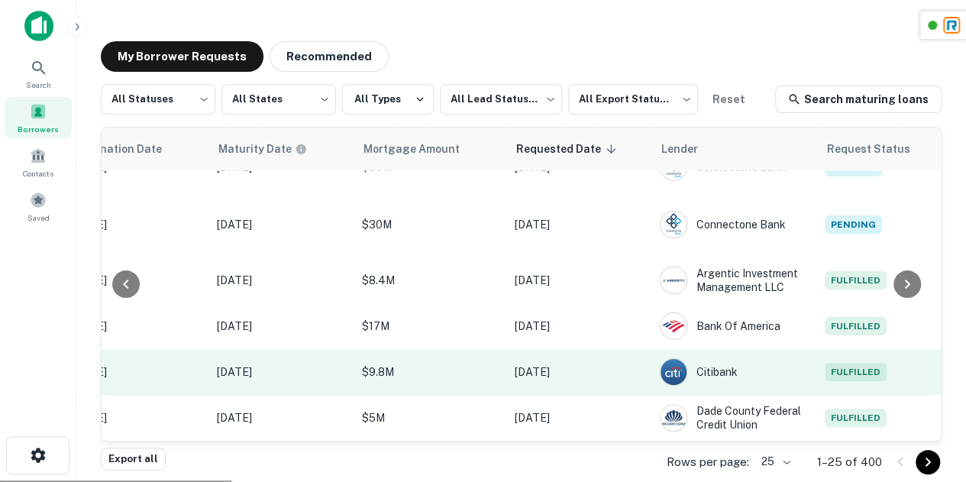
click at [834, 363] on span "Fulfilled" at bounding box center [855, 372] width 62 height 18
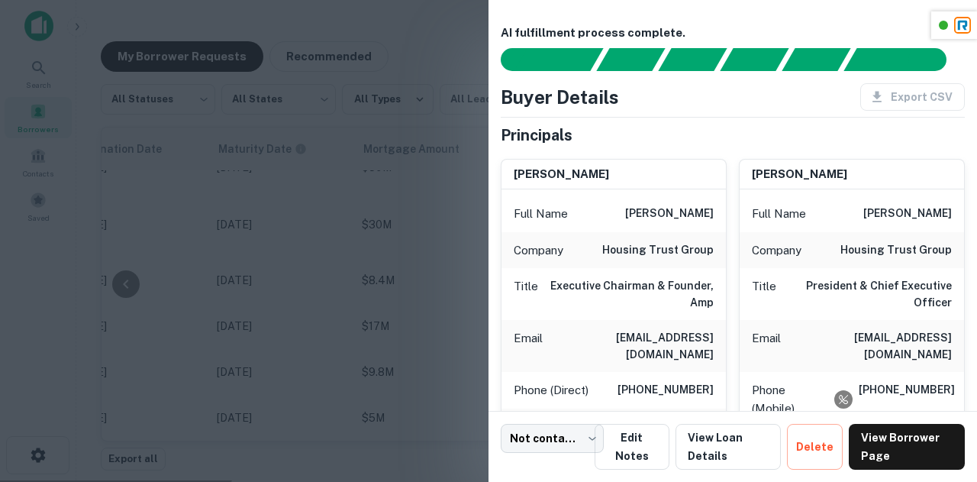
click at [368, 250] on div at bounding box center [488, 241] width 977 height 482
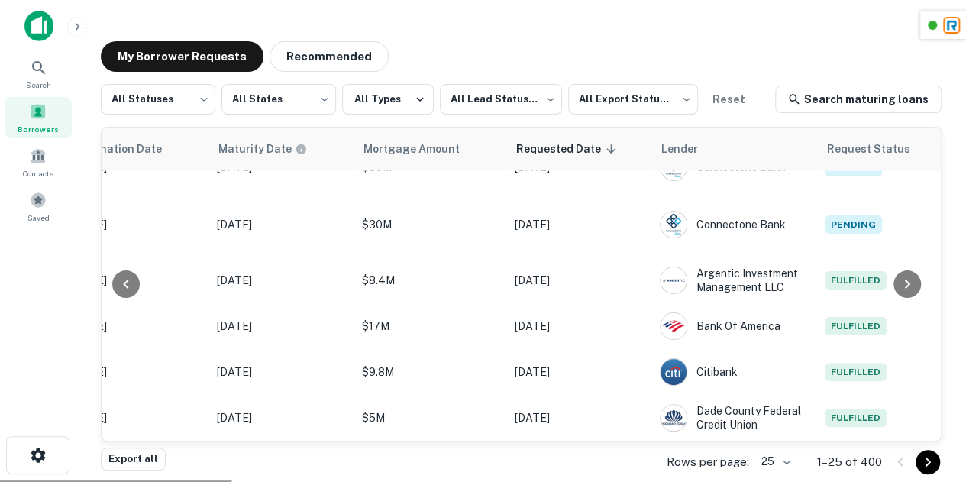
click at [627, 54] on div "My Borrower Requests Recommended" at bounding box center [521, 56] width 840 height 31
click at [739, 18] on main "My Borrower Requests Recommended All Statuses *** ​ All States *** ​ All Types …" at bounding box center [520, 239] width 889 height 482
click at [648, 17] on main "My Borrower Requests Recommended All Statuses *** ​ All States *** ​ All Types …" at bounding box center [520, 239] width 889 height 482
click at [618, 31] on div "My Borrower Requests Recommended All Statuses *** ​ All States *** ​ All Types …" at bounding box center [521, 246] width 865 height 434
